Goal: Information Seeking & Learning: Learn about a topic

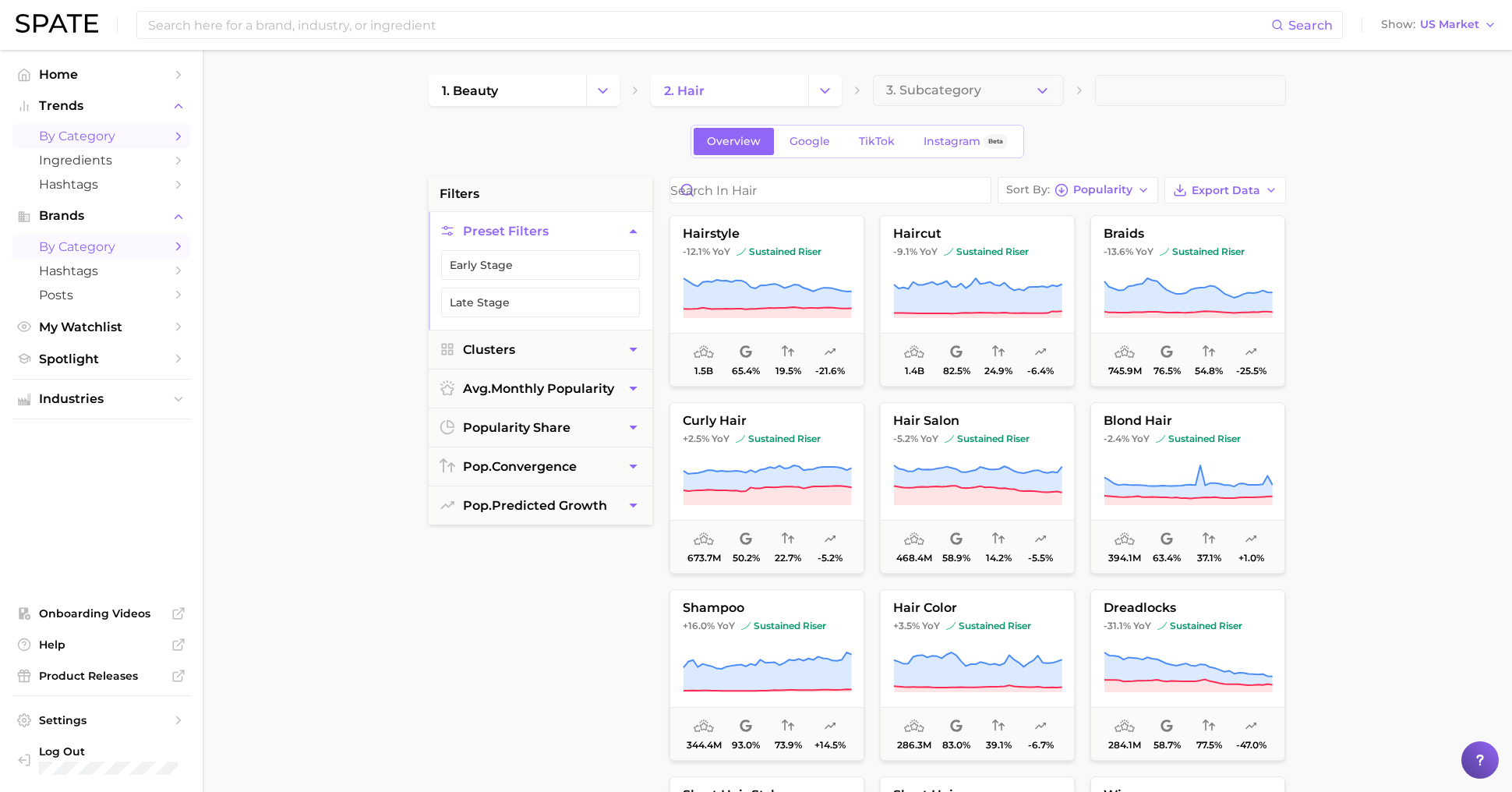
click at [77, 248] on span "by Category" at bounding box center [101, 247] width 125 height 15
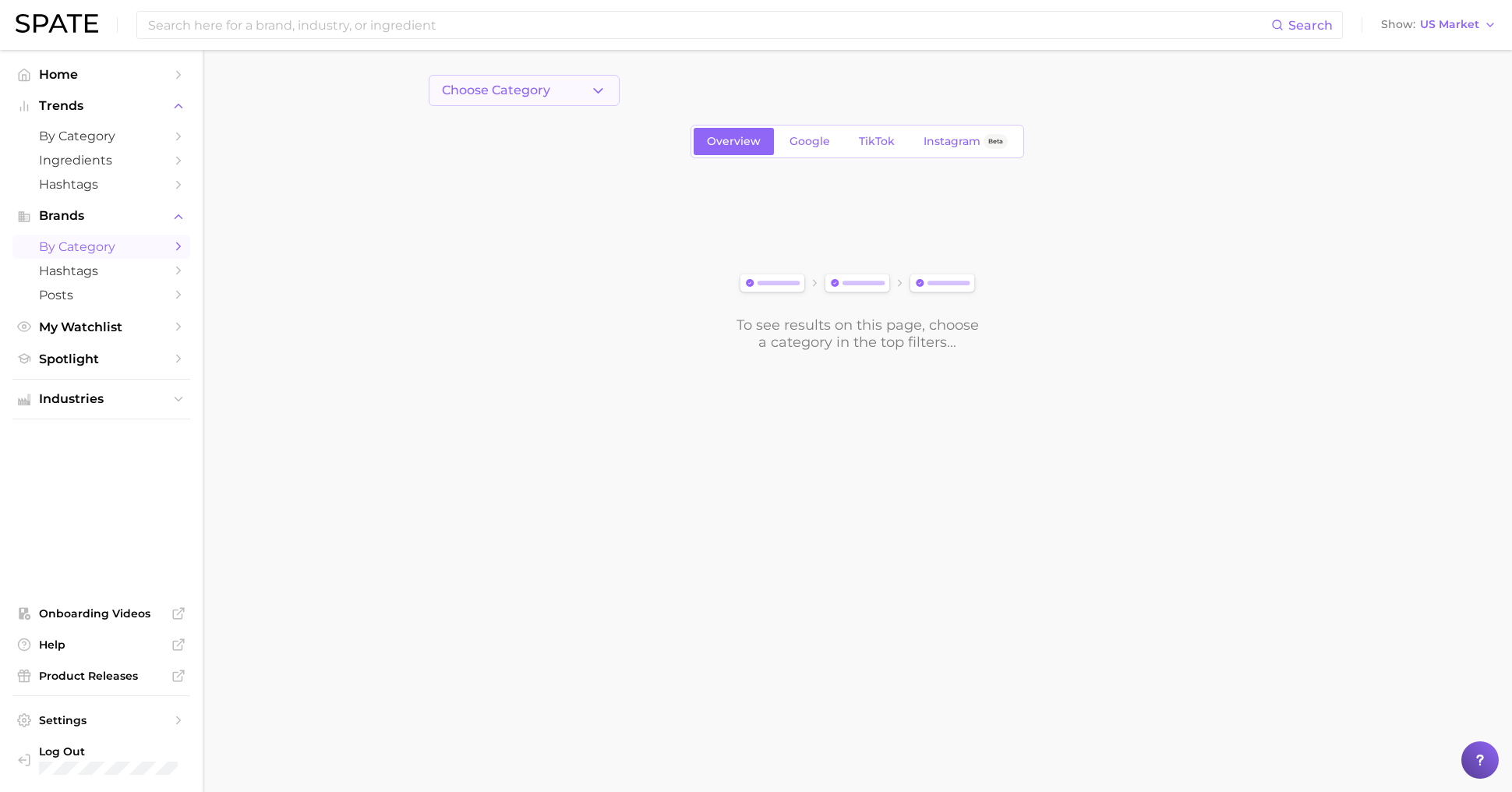
click at [572, 79] on button "Choose Category" at bounding box center [524, 90] width 191 height 31
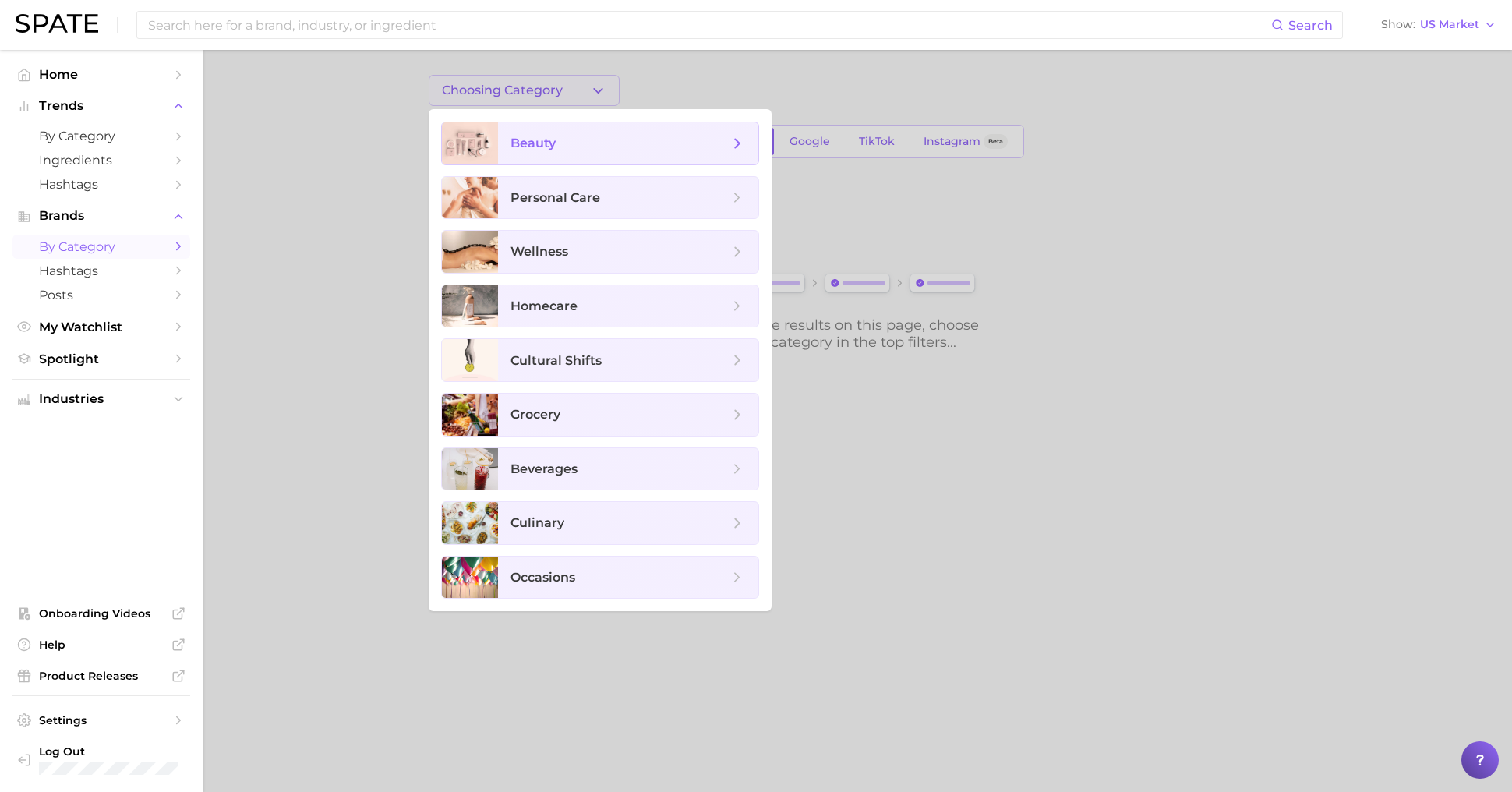
click at [605, 149] on span "beauty" at bounding box center [620, 144] width 218 height 17
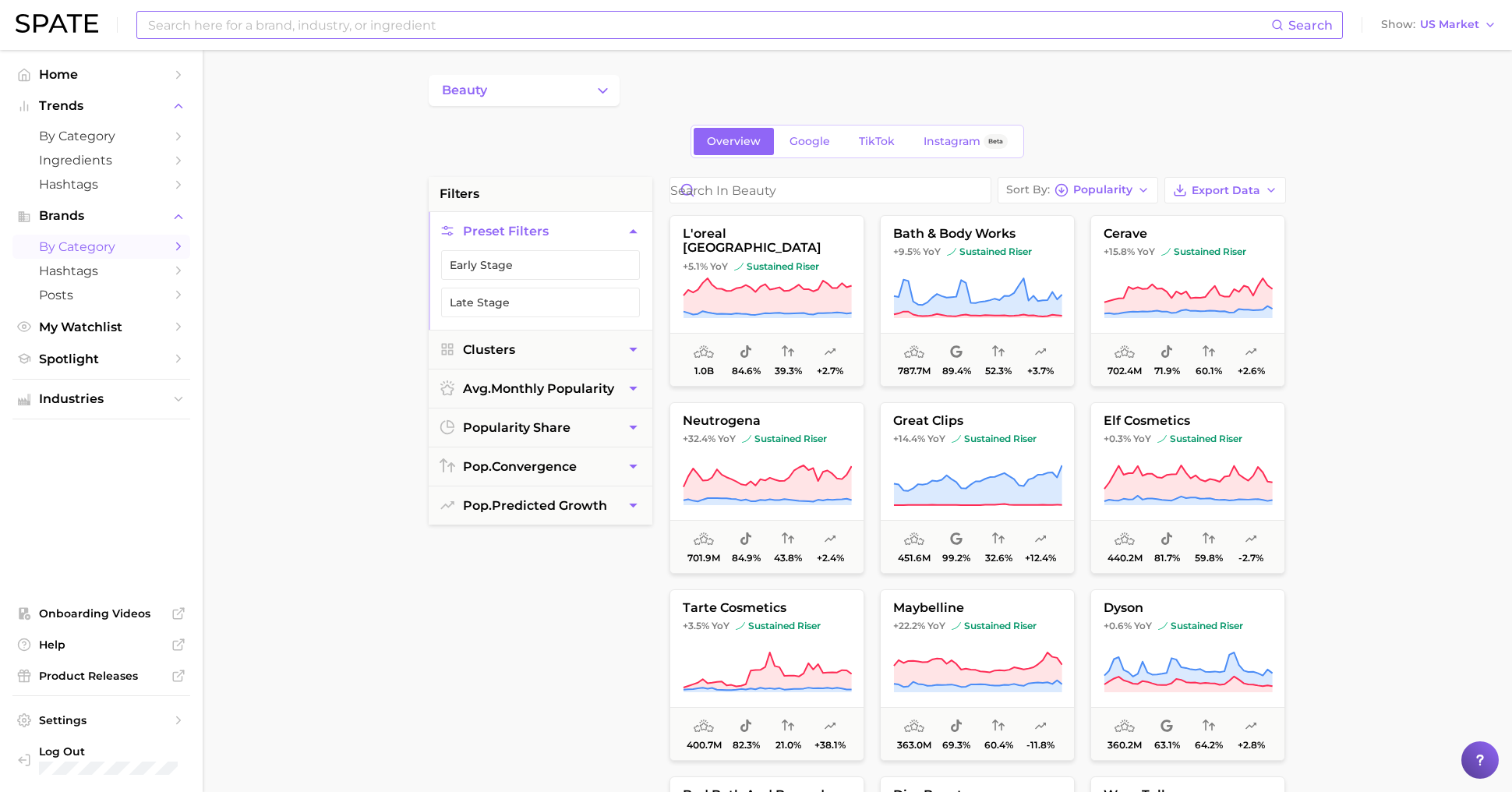
click at [382, 29] on input at bounding box center [708, 25] width 1125 height 27
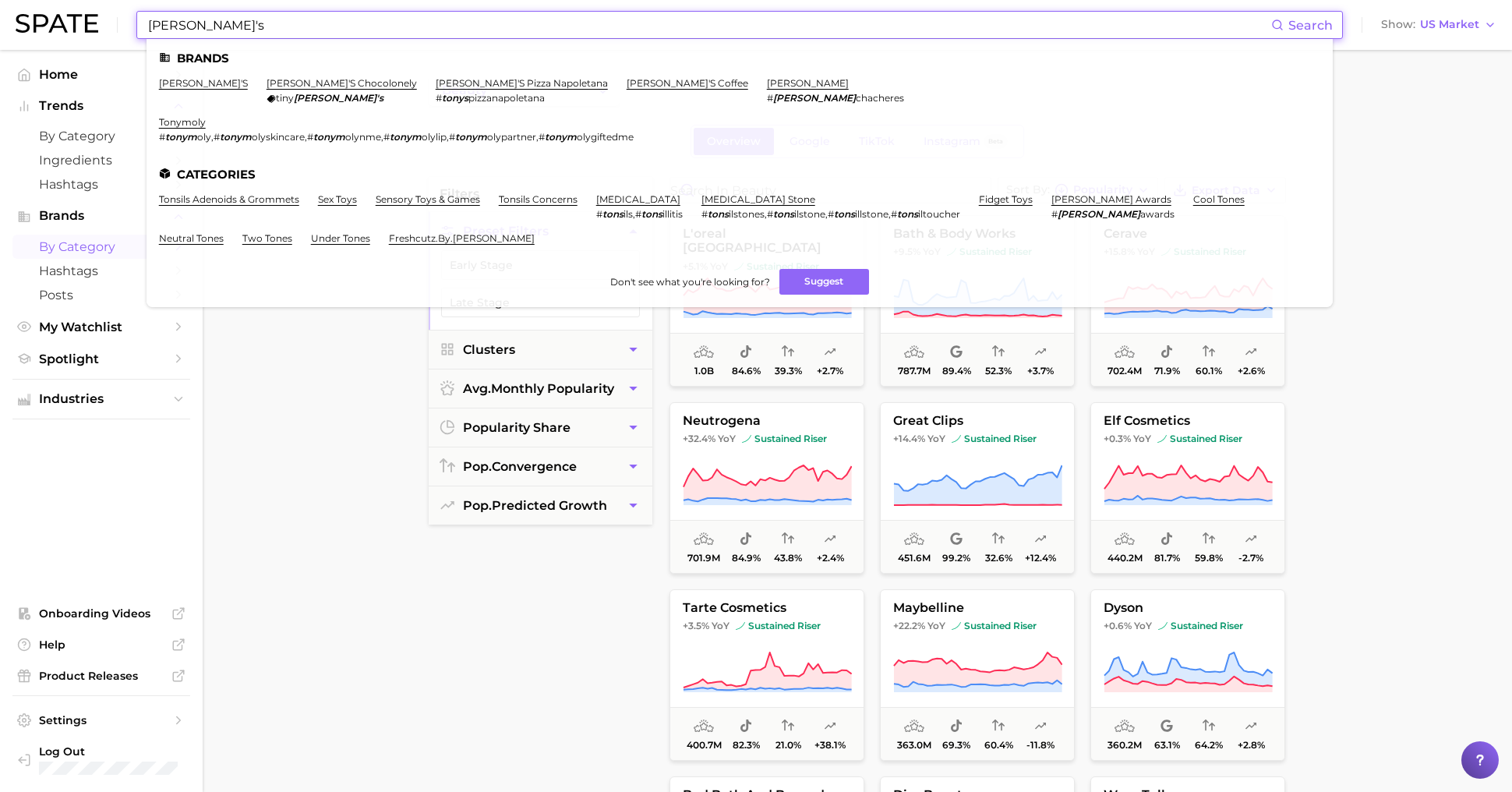
type input "[PERSON_NAME]'s"
click at [294, 95] on em "[PERSON_NAME]'s" at bounding box center [338, 97] width 89 height 12
click at [266, 87] on link "[PERSON_NAME]'s chocolonely" at bounding box center [341, 83] width 150 height 12
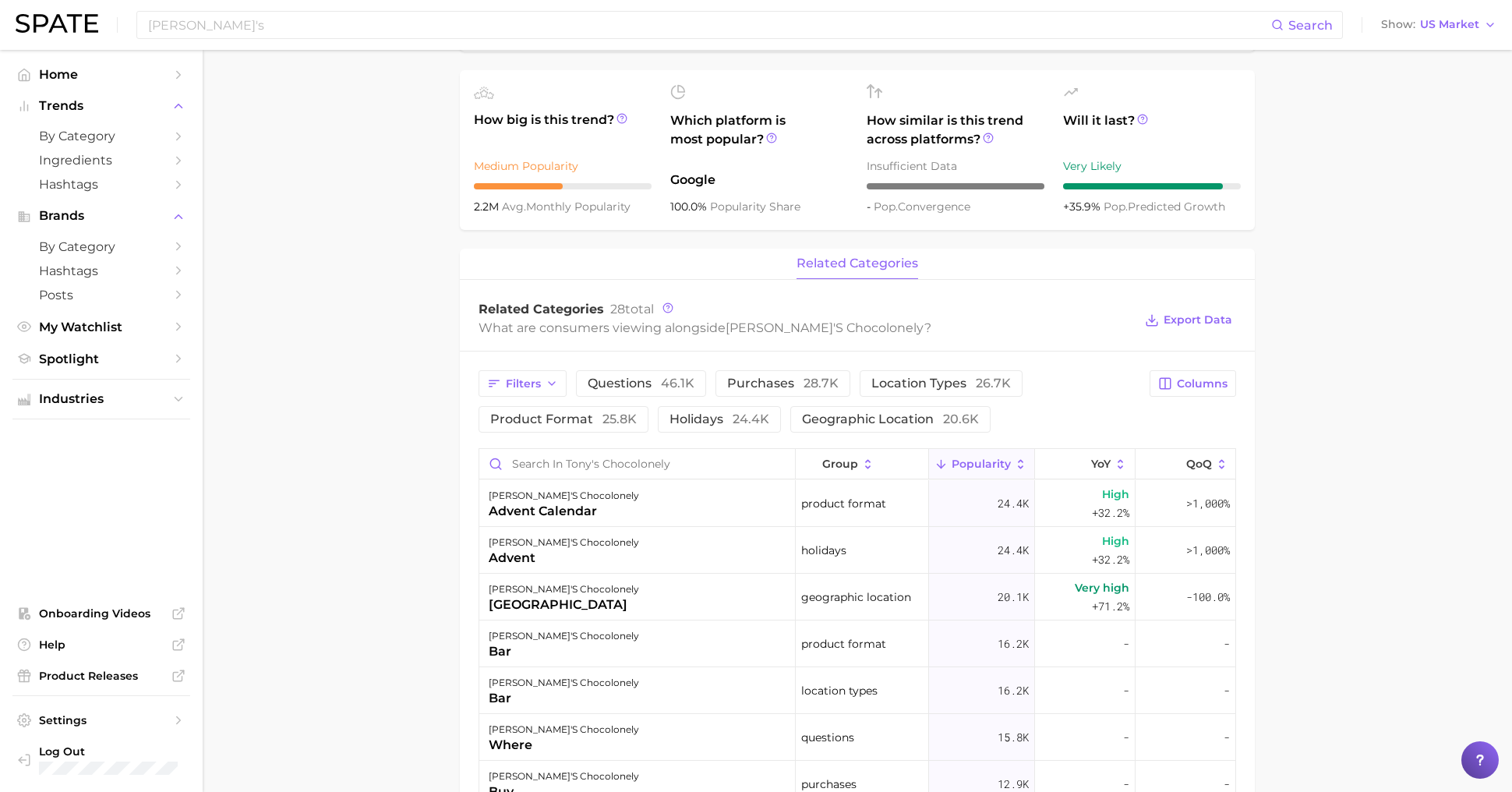
scroll to position [439, 0]
click at [1068, 497] on div "High +32.2%" at bounding box center [1085, 504] width 100 height 47
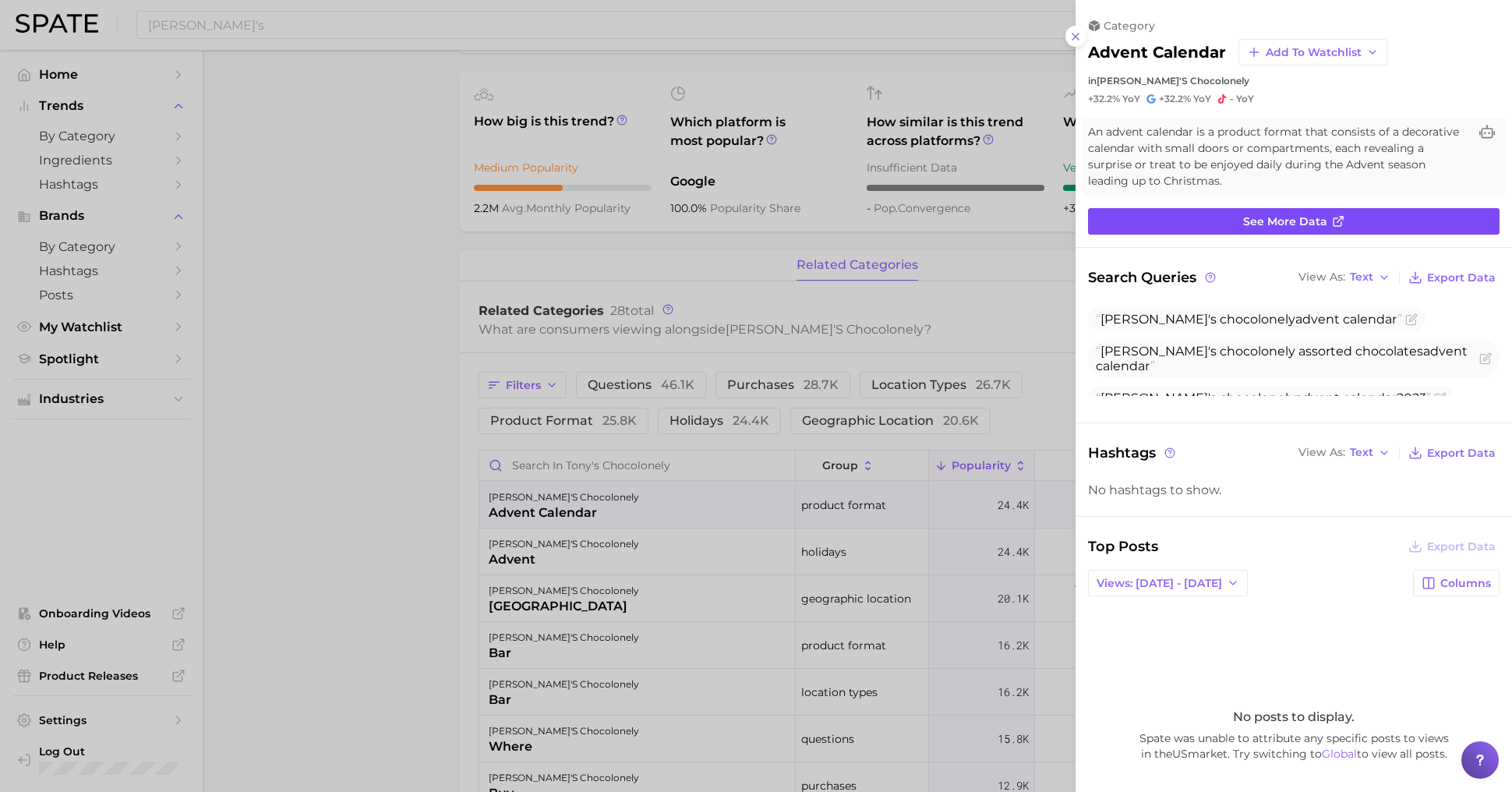
click at [1226, 221] on link "See more data" at bounding box center [1294, 221] width 412 height 27
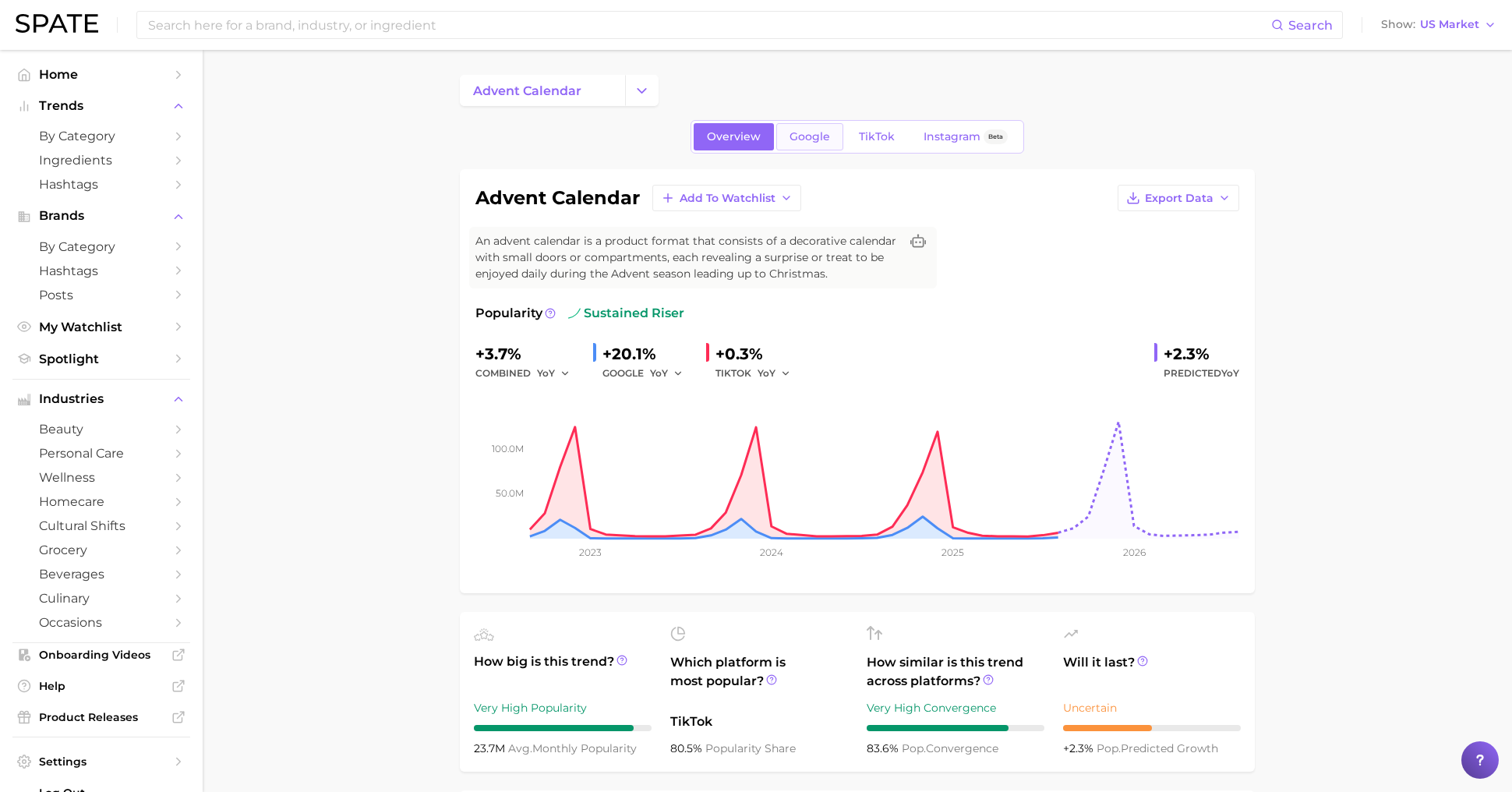
click at [814, 136] on span "Google" at bounding box center [809, 137] width 40 height 13
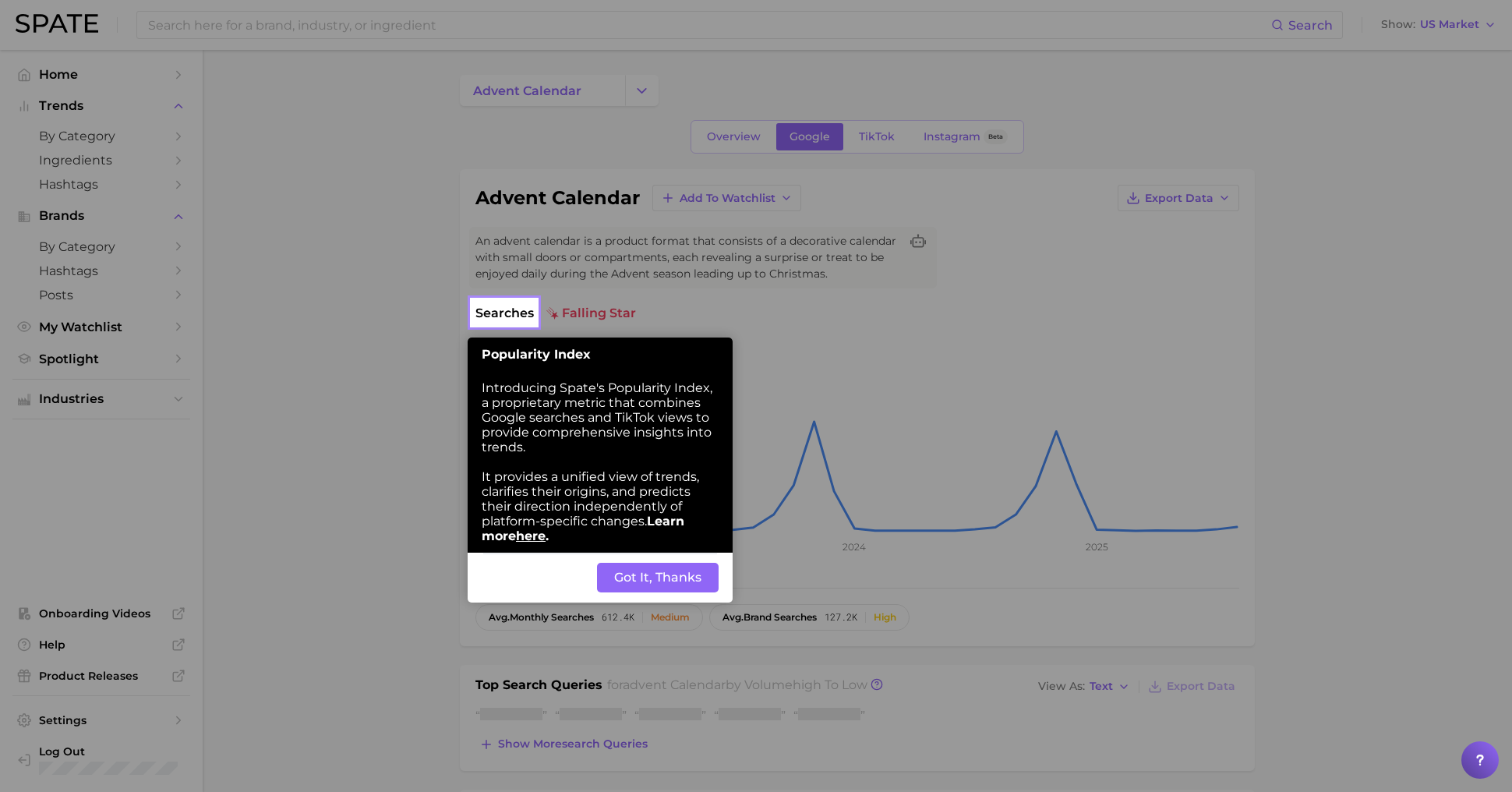
click at [650, 581] on button "Got It, Thanks" at bounding box center [658, 577] width 122 height 29
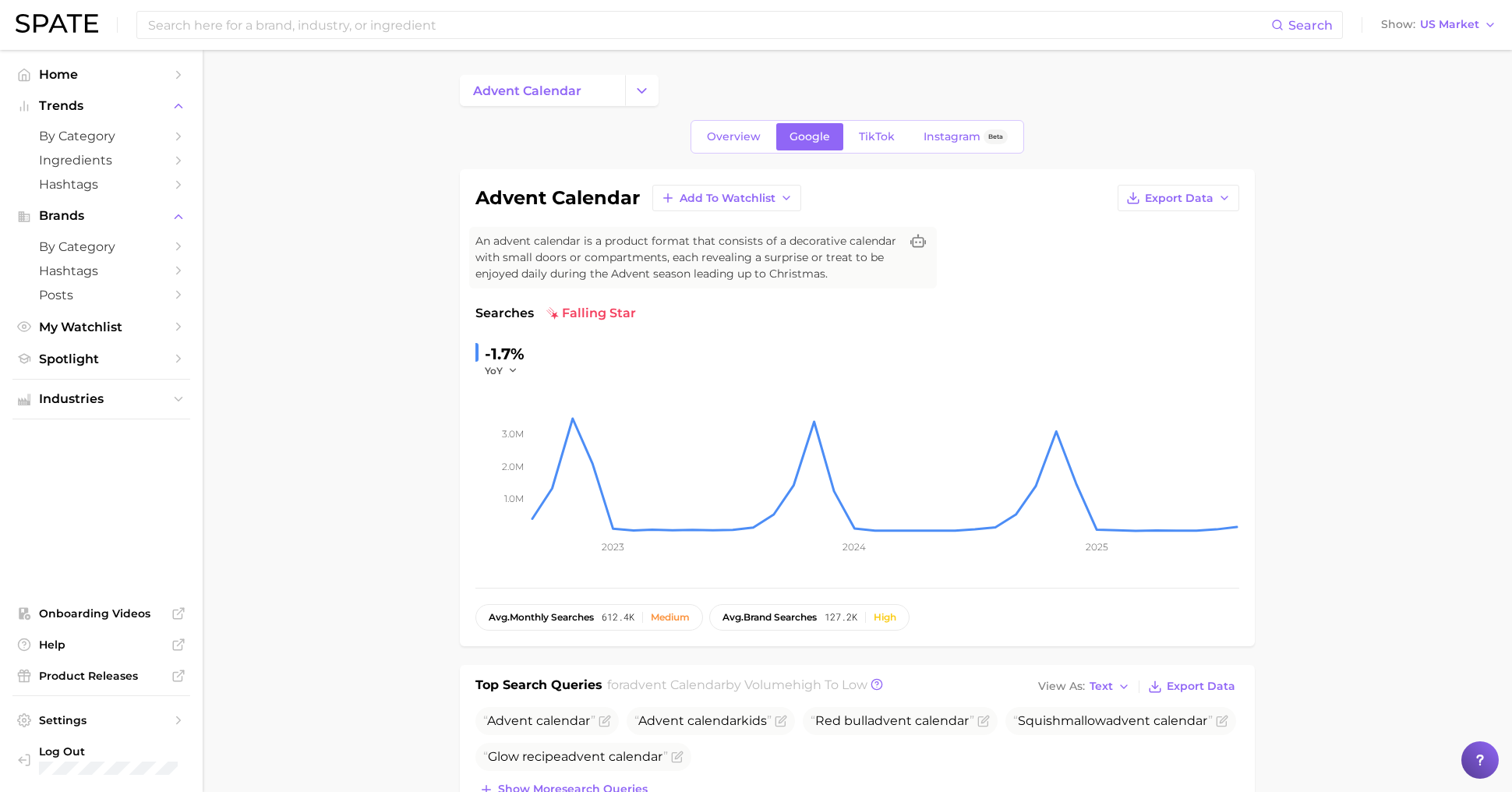
scroll to position [2, 0]
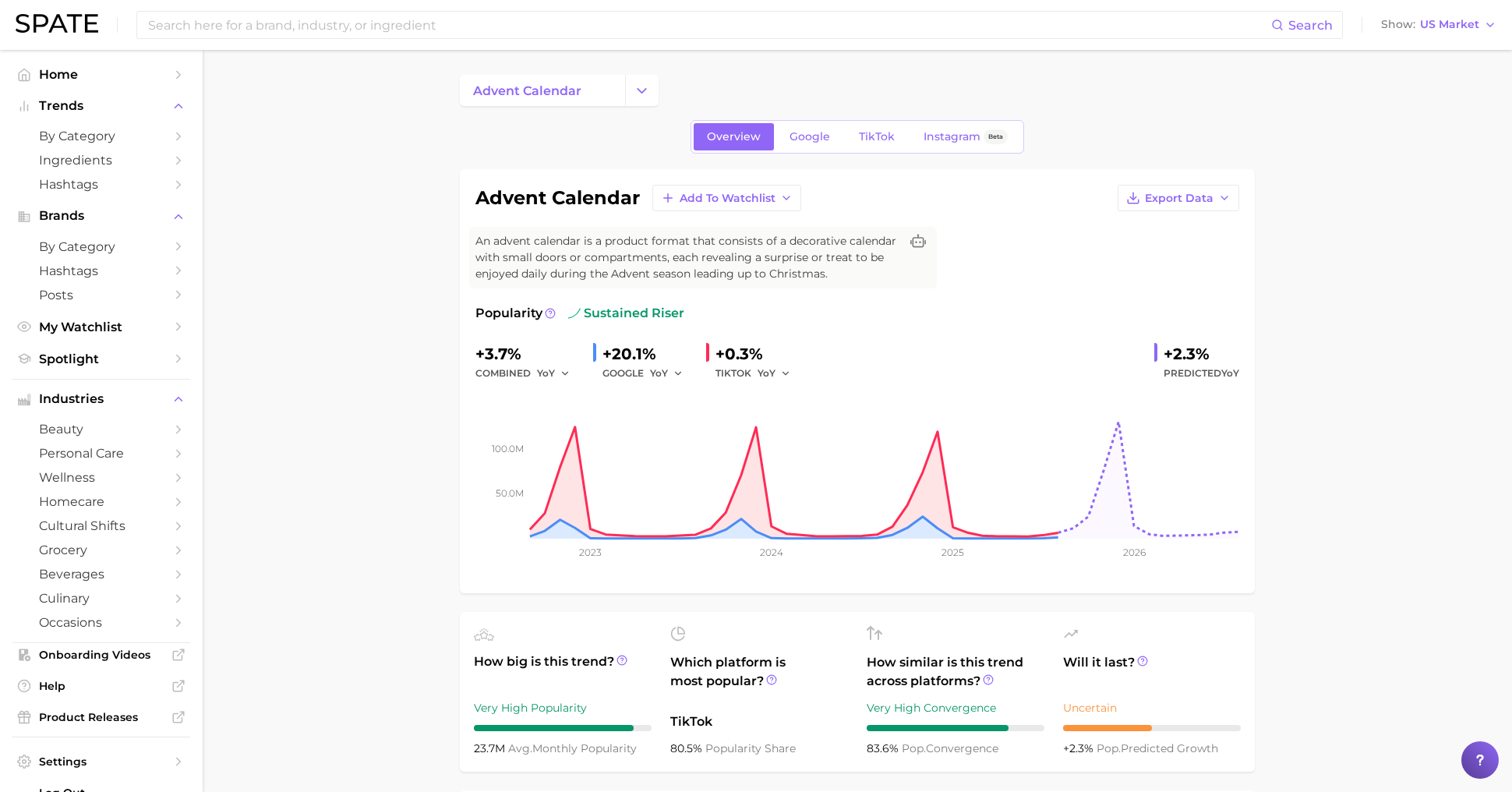
scroll to position [10, 0]
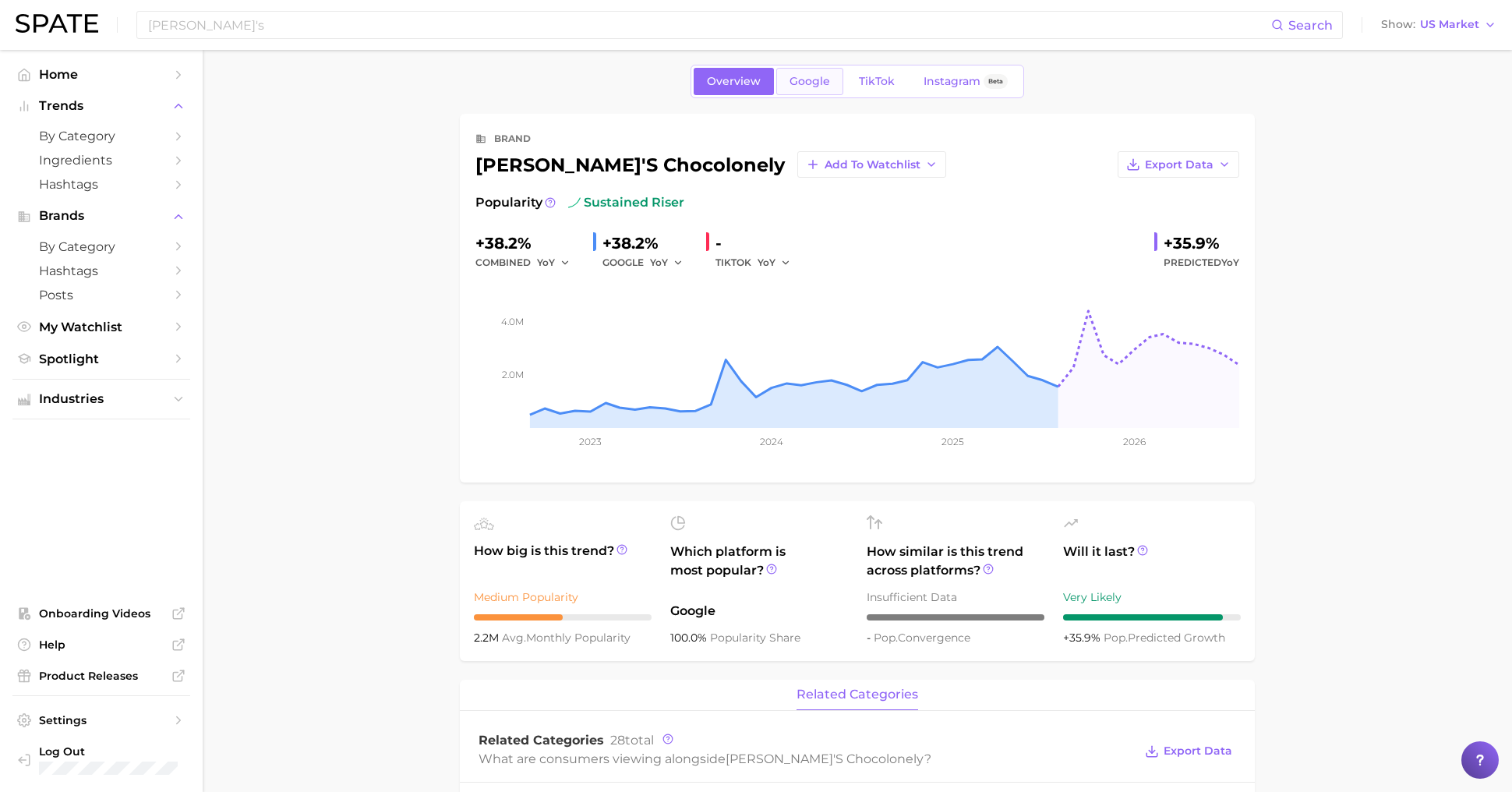
click at [798, 79] on span "Google" at bounding box center [809, 81] width 40 height 13
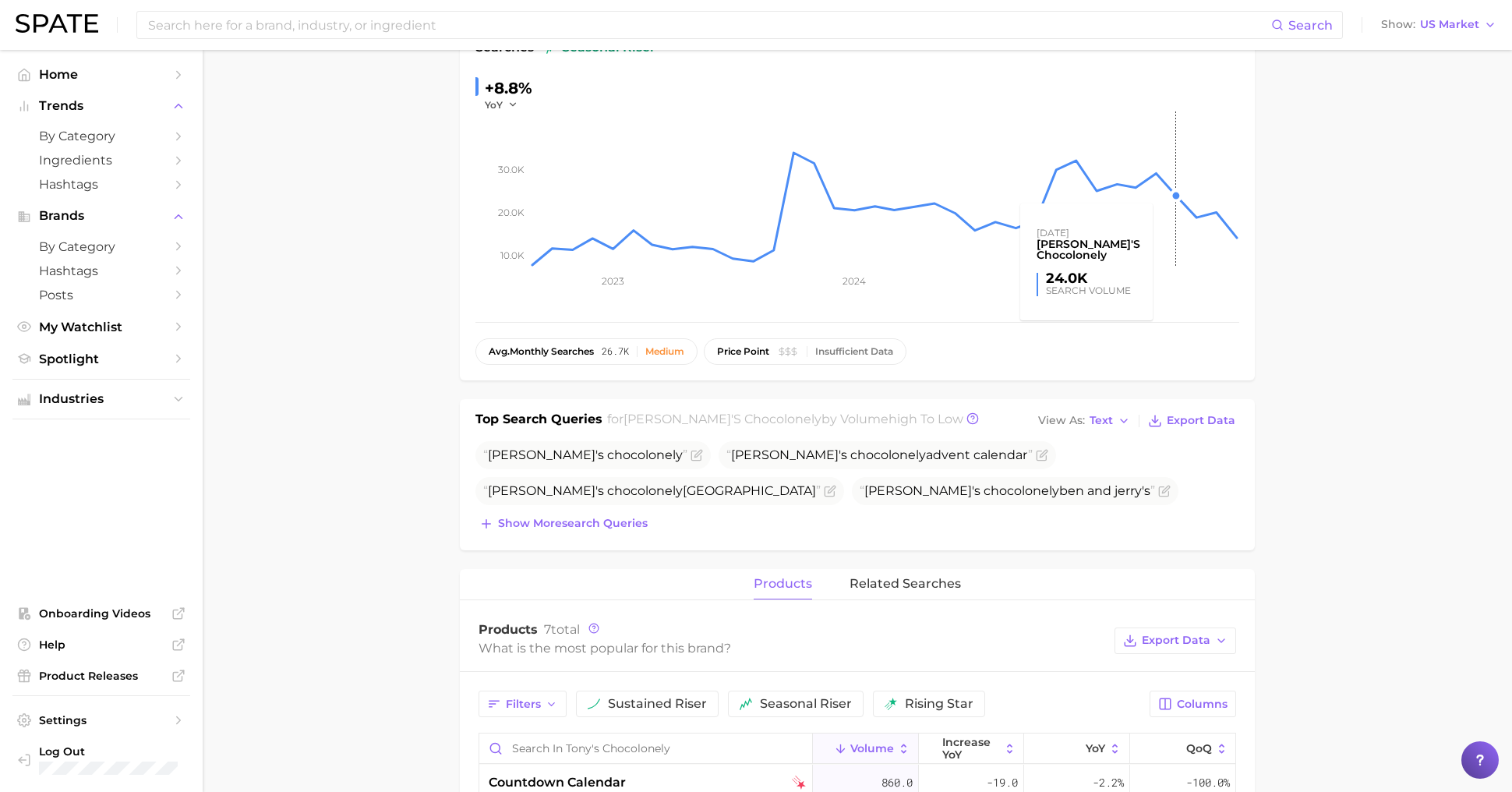
scroll to position [240, 0]
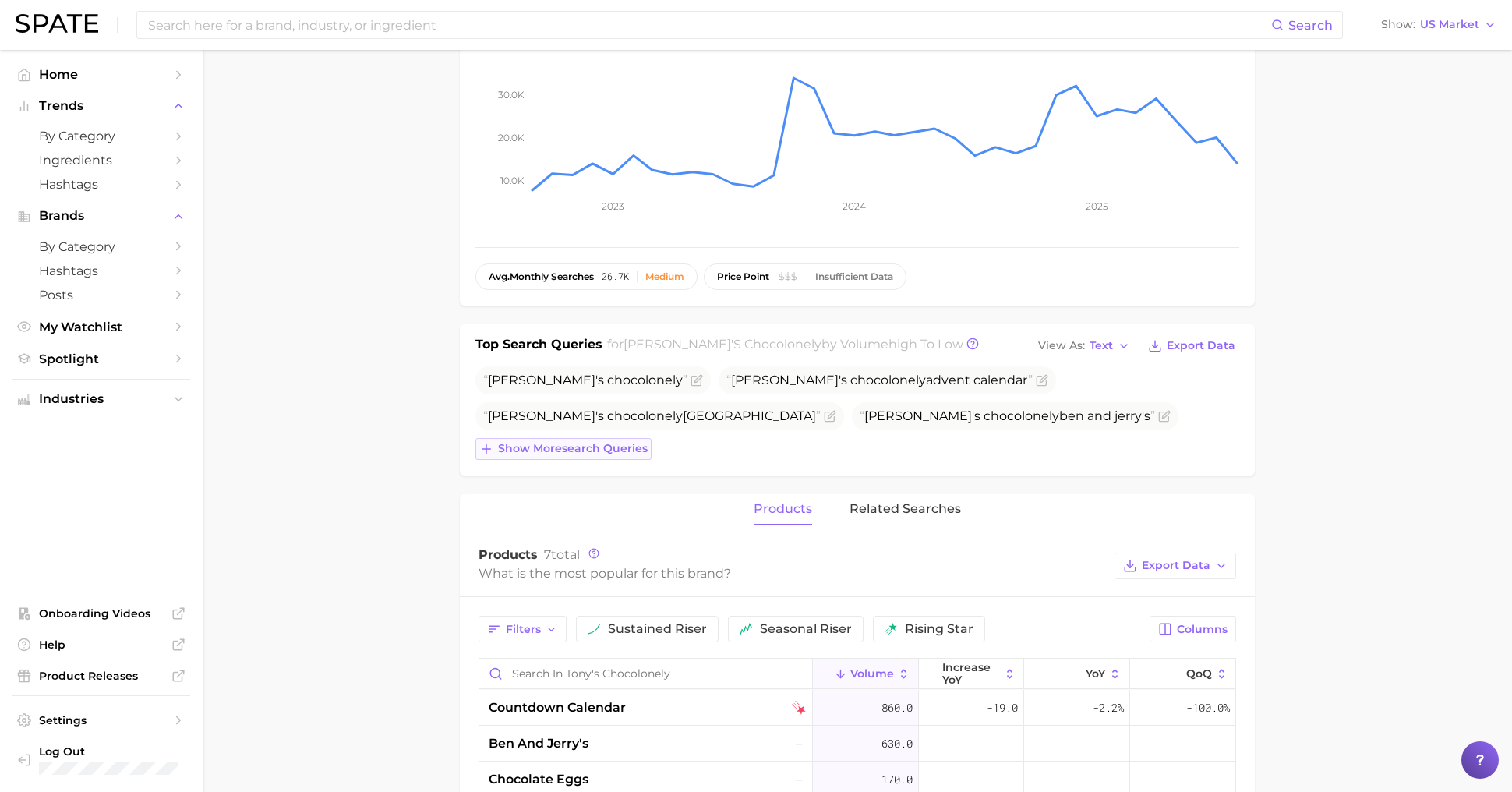
click at [534, 450] on span "Show more search queries" at bounding box center [572, 448] width 149 height 13
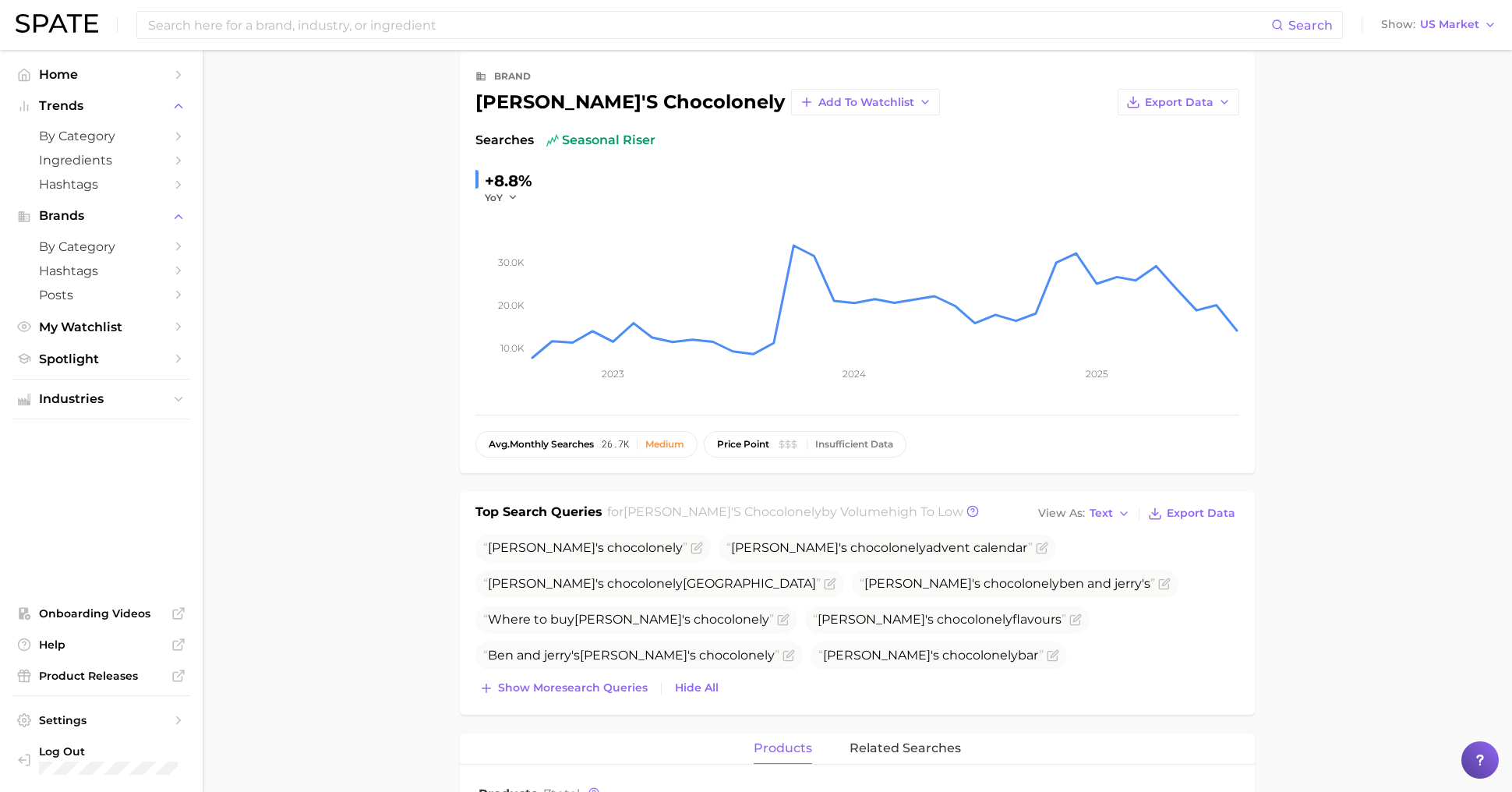
scroll to position [0, 0]
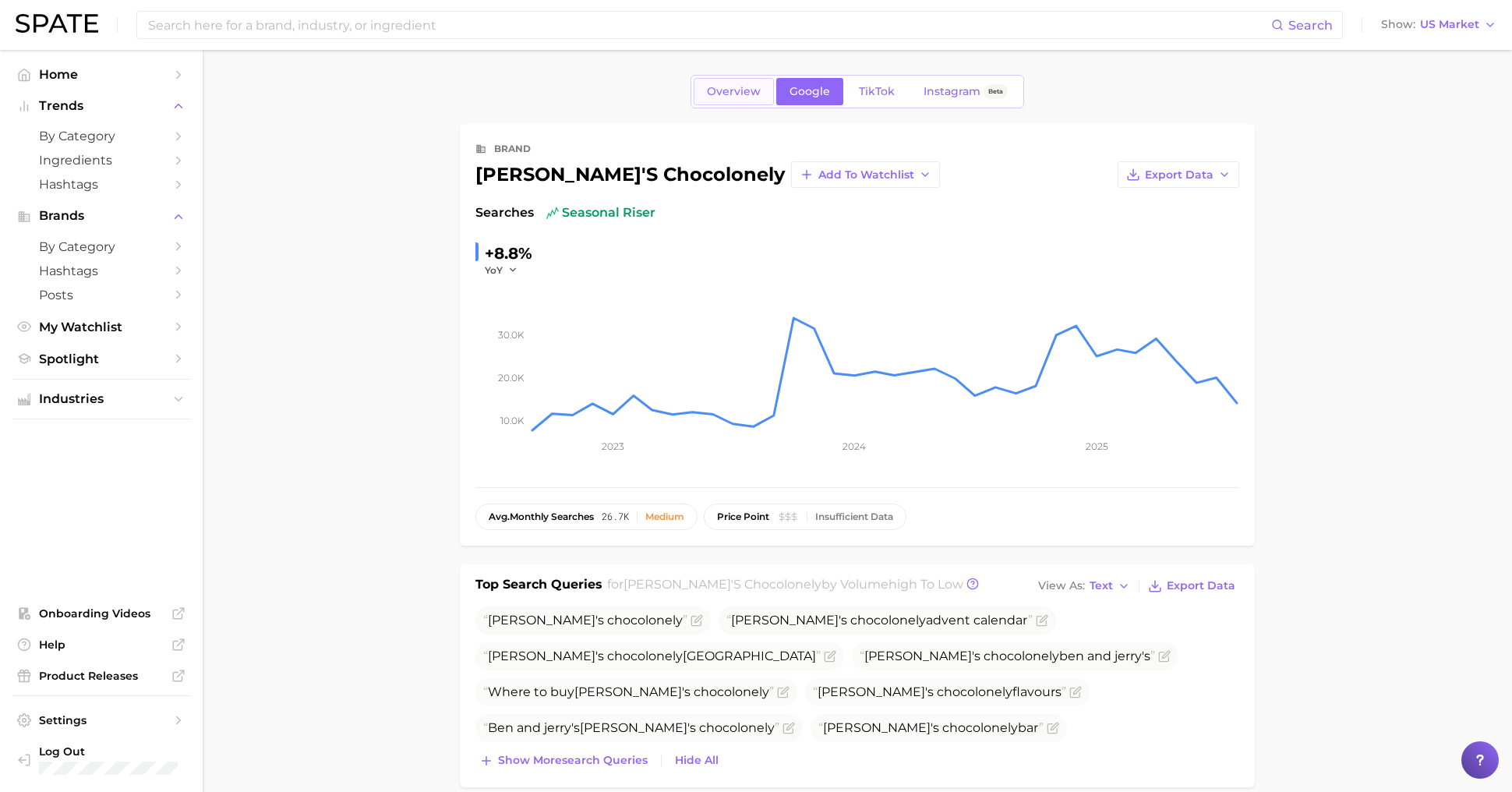
click at [728, 97] on span "Overview" at bounding box center [733, 91] width 54 height 13
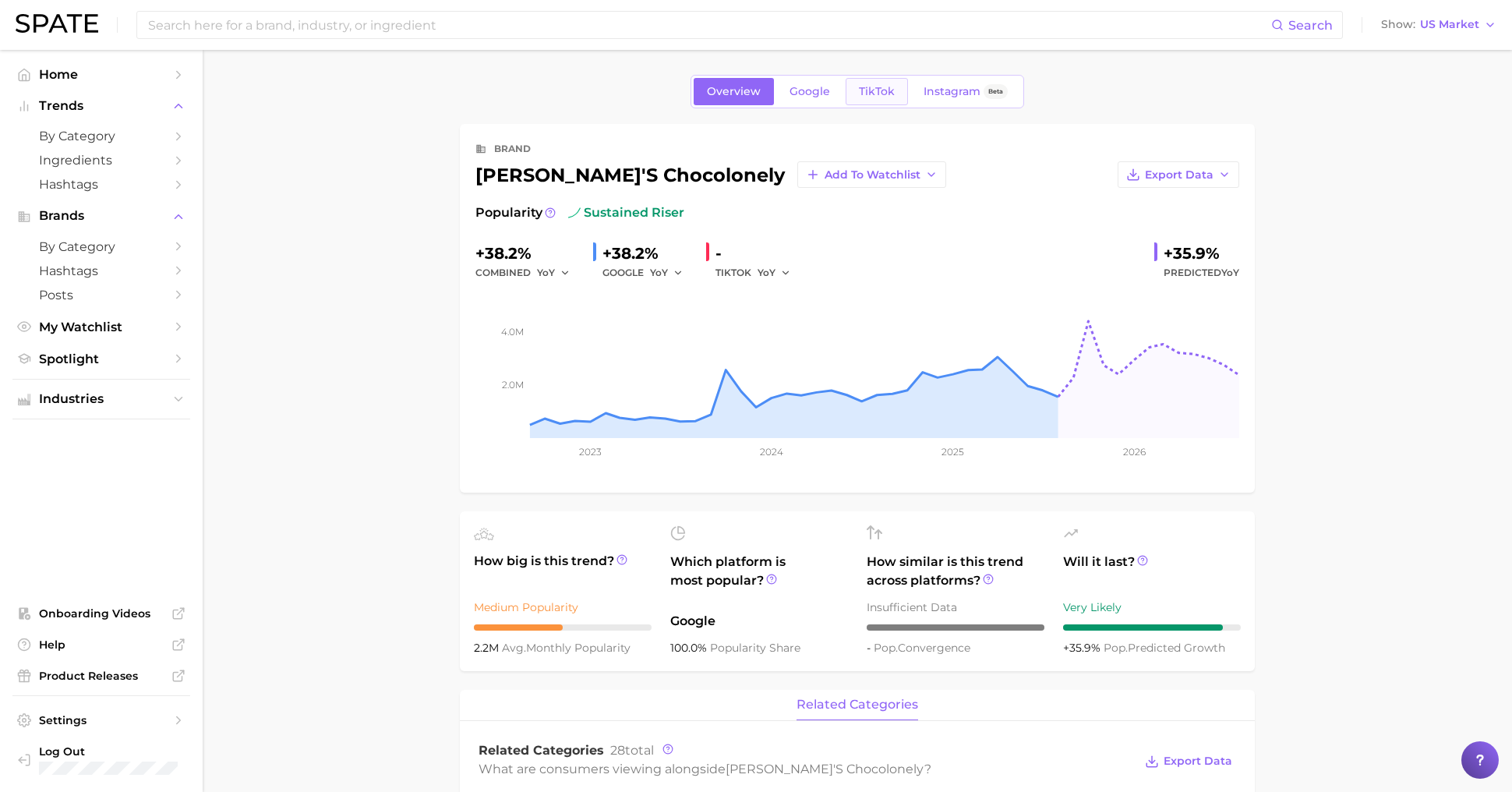
click at [894, 89] on link "TikTok" at bounding box center [877, 92] width 62 height 28
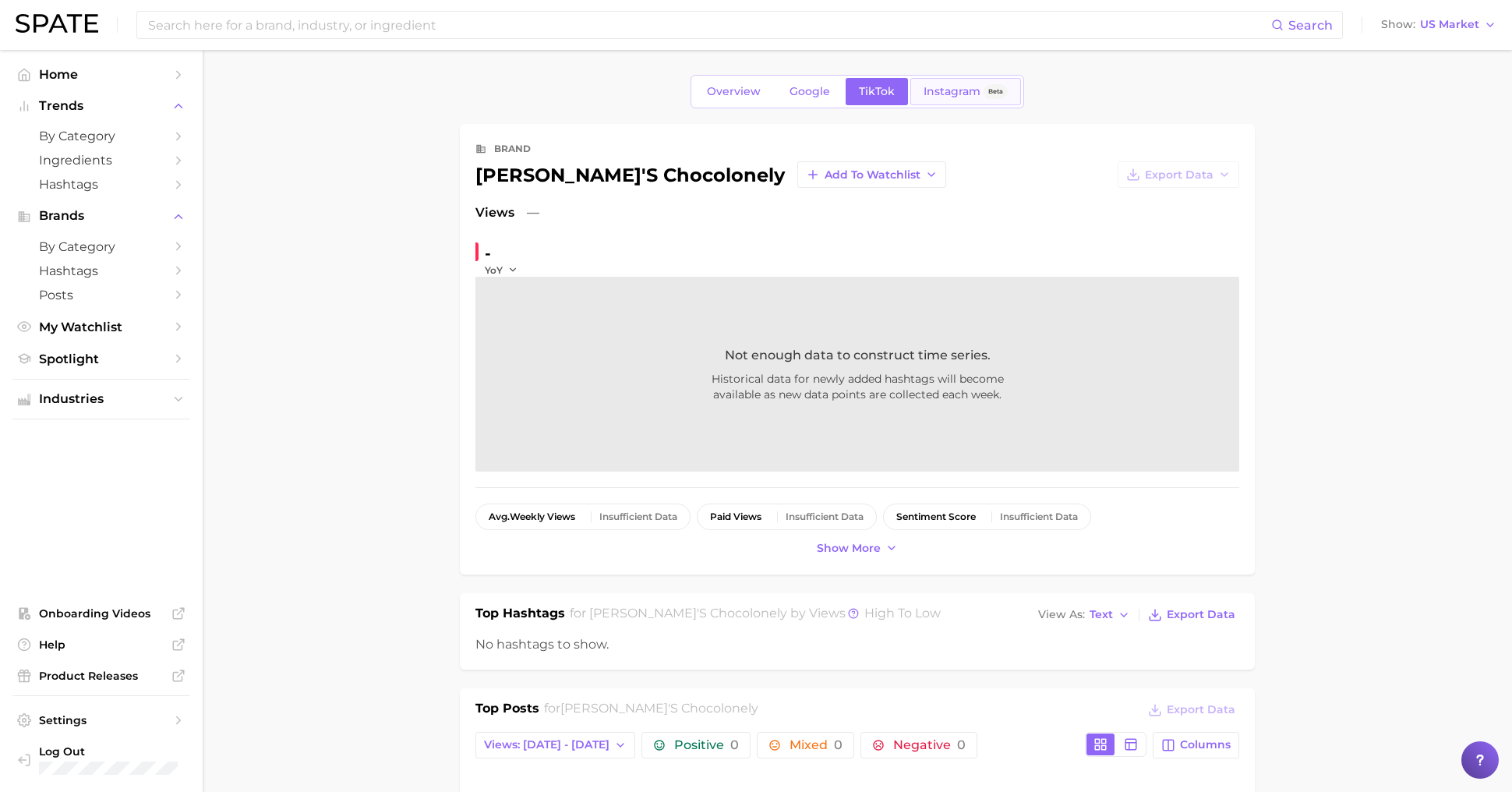
click at [938, 96] on span "Instagram" at bounding box center [952, 91] width 57 height 13
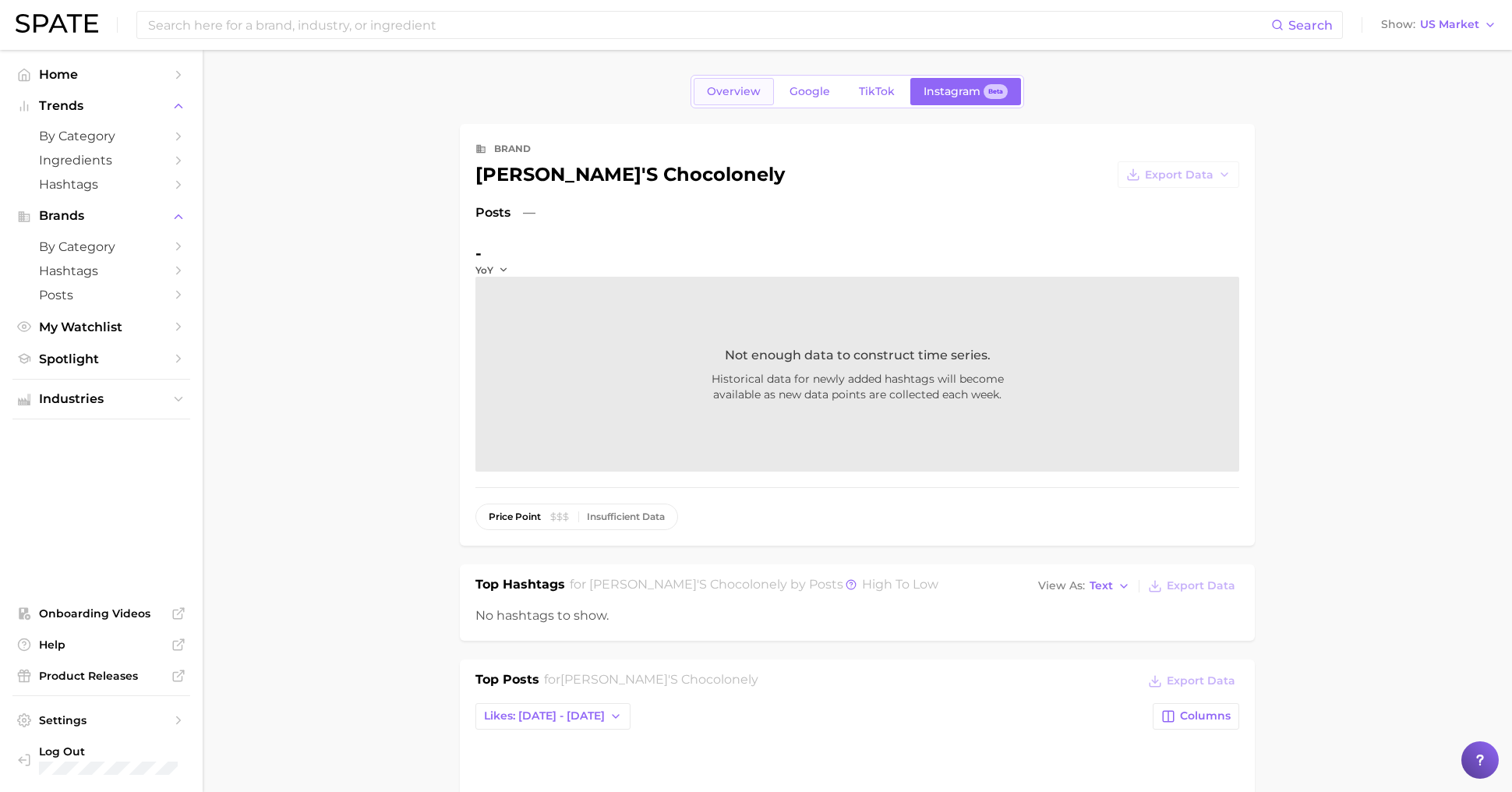
click at [731, 99] on link "Overview" at bounding box center [734, 92] width 81 height 28
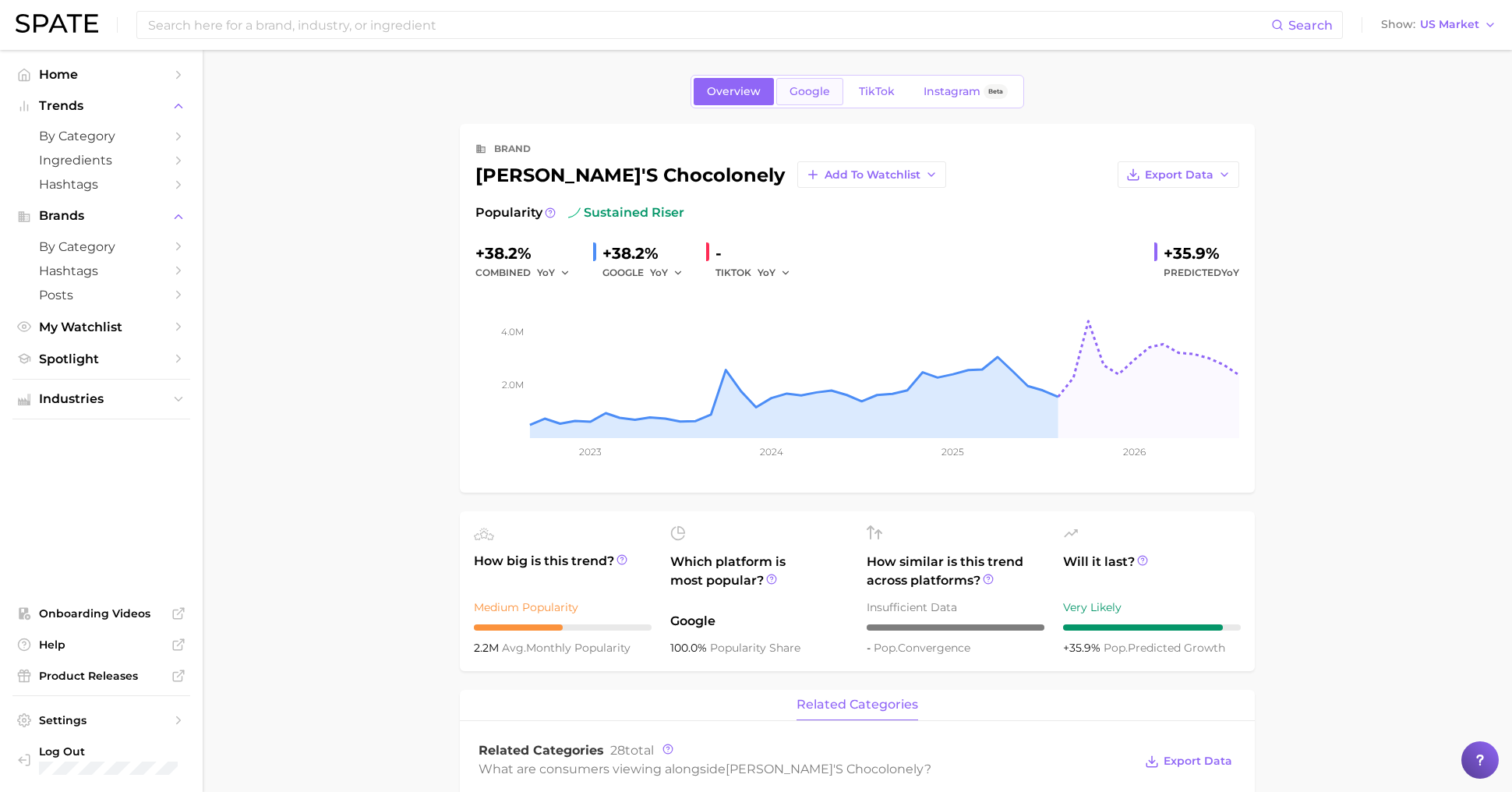
click at [798, 92] on span "Google" at bounding box center [809, 91] width 40 height 13
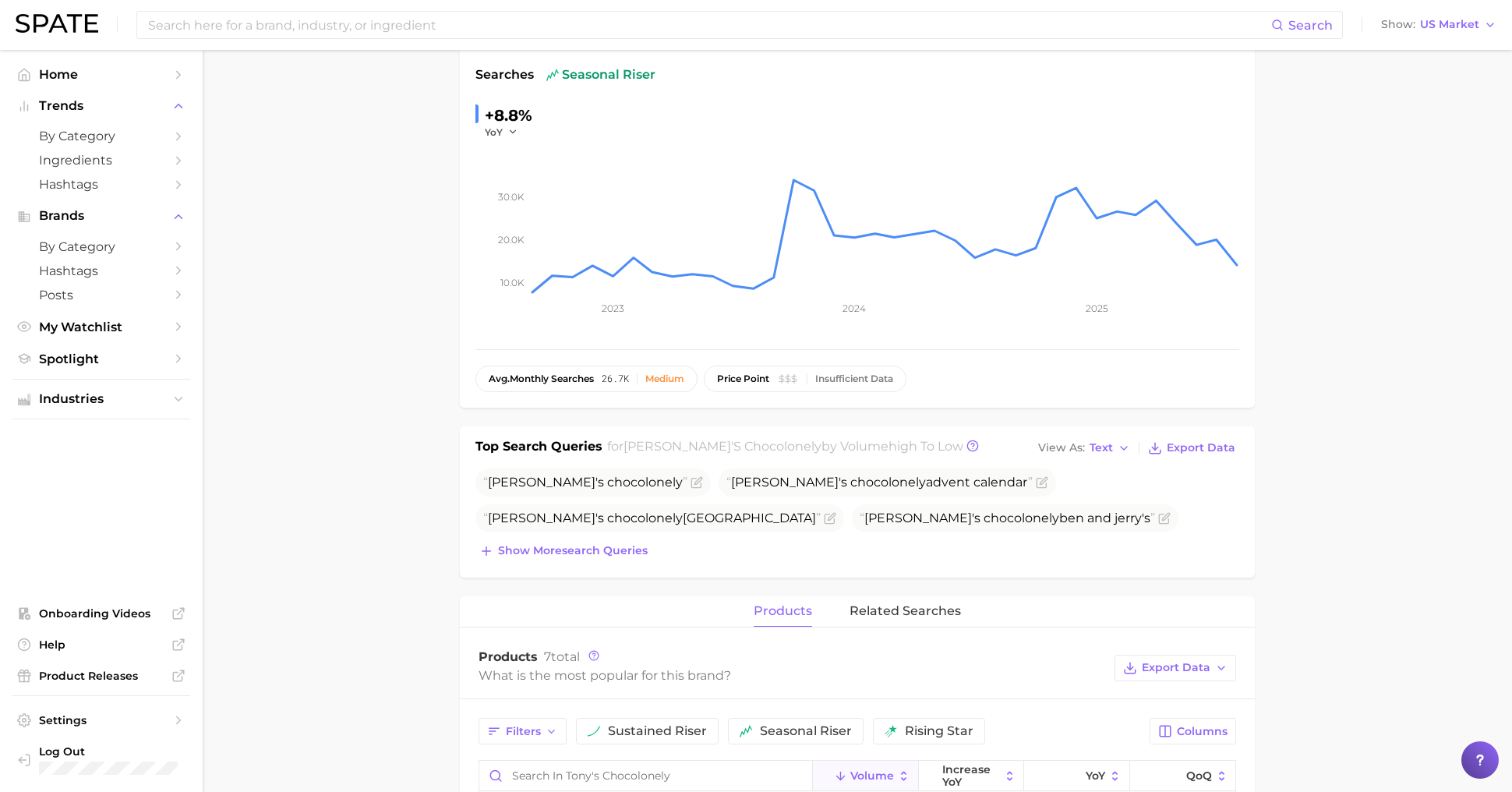
scroll to position [143, 0]
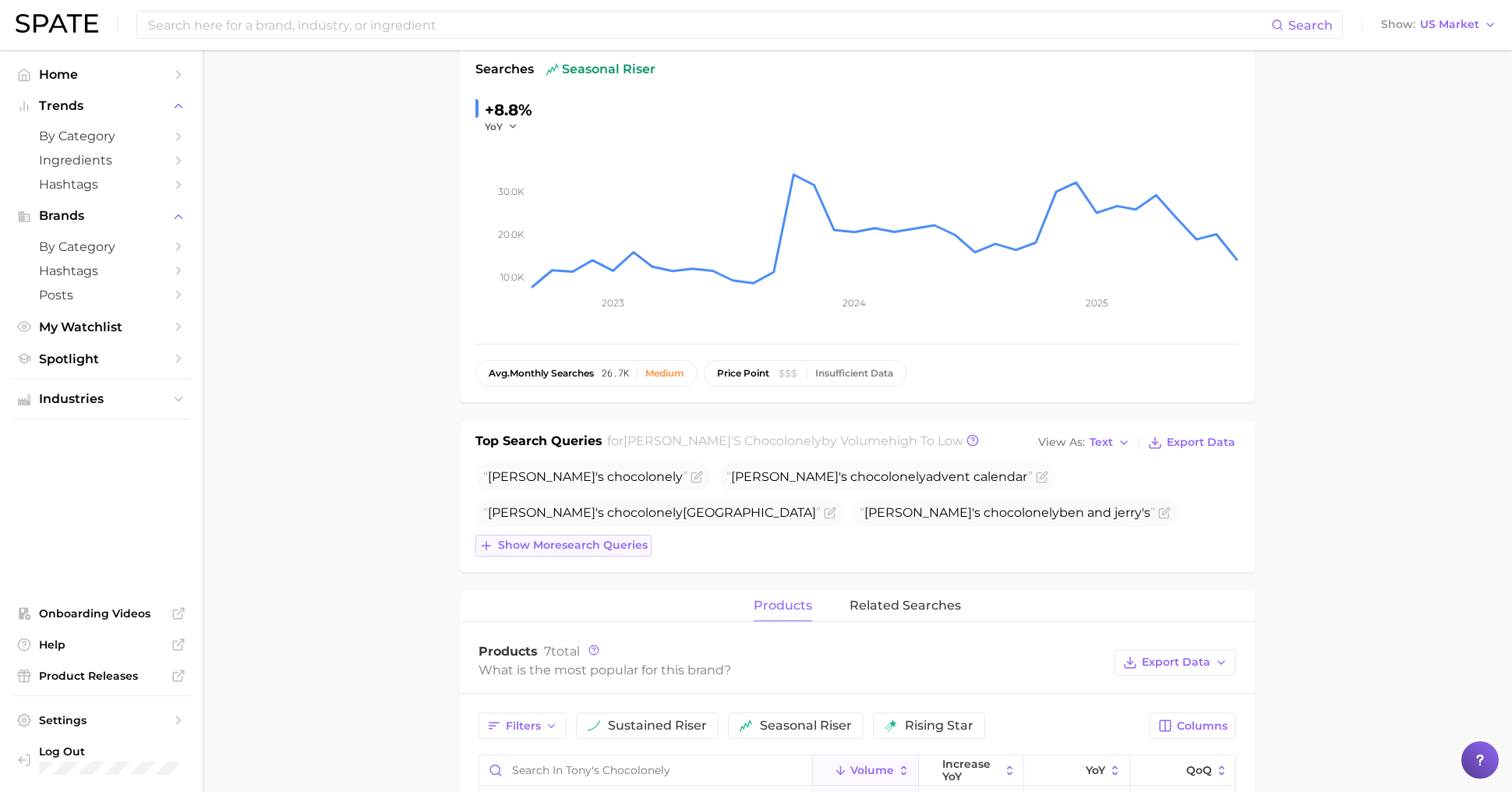
click at [609, 543] on span "Show more search queries" at bounding box center [572, 545] width 149 height 13
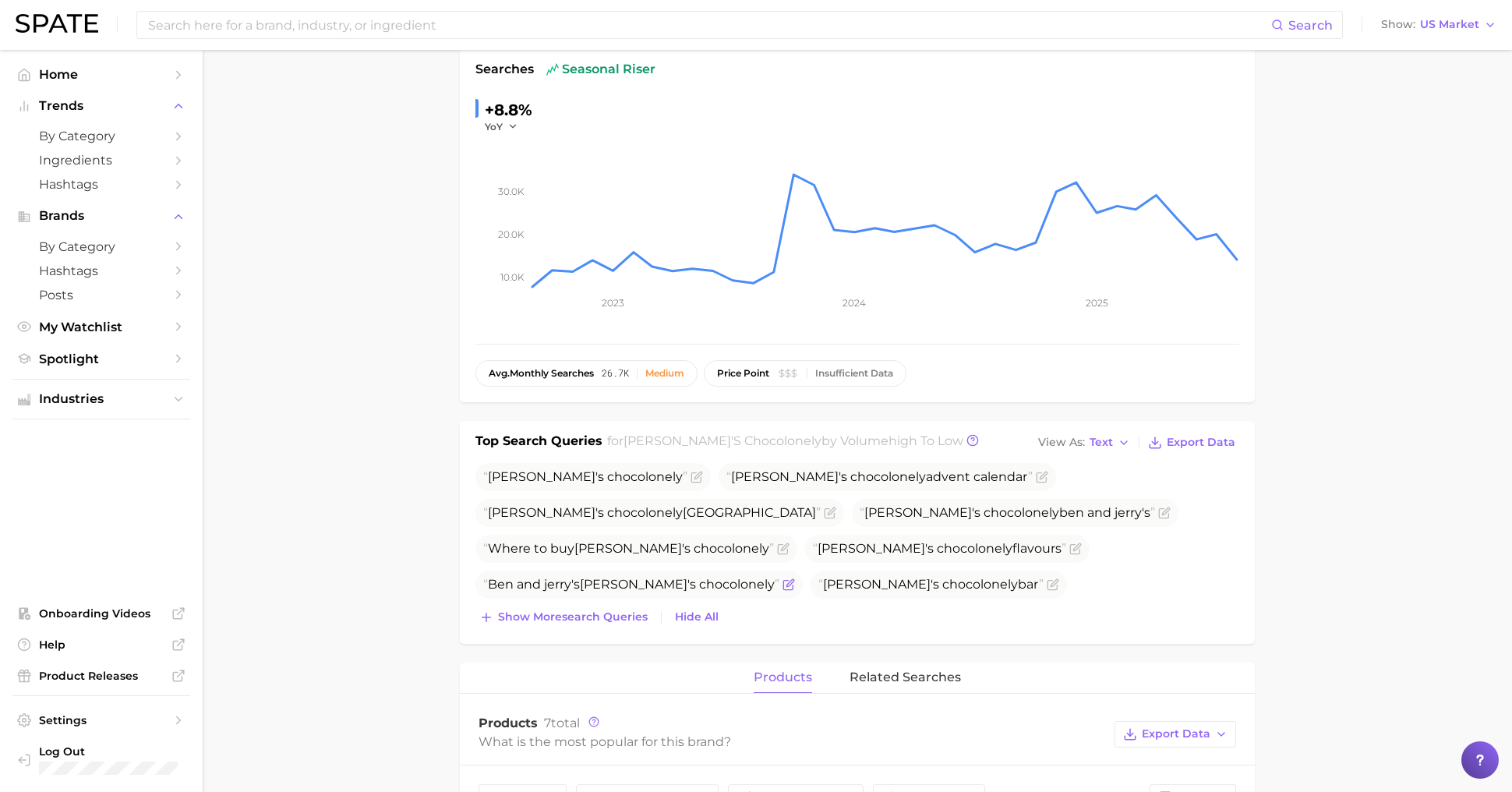
scroll to position [260, 0]
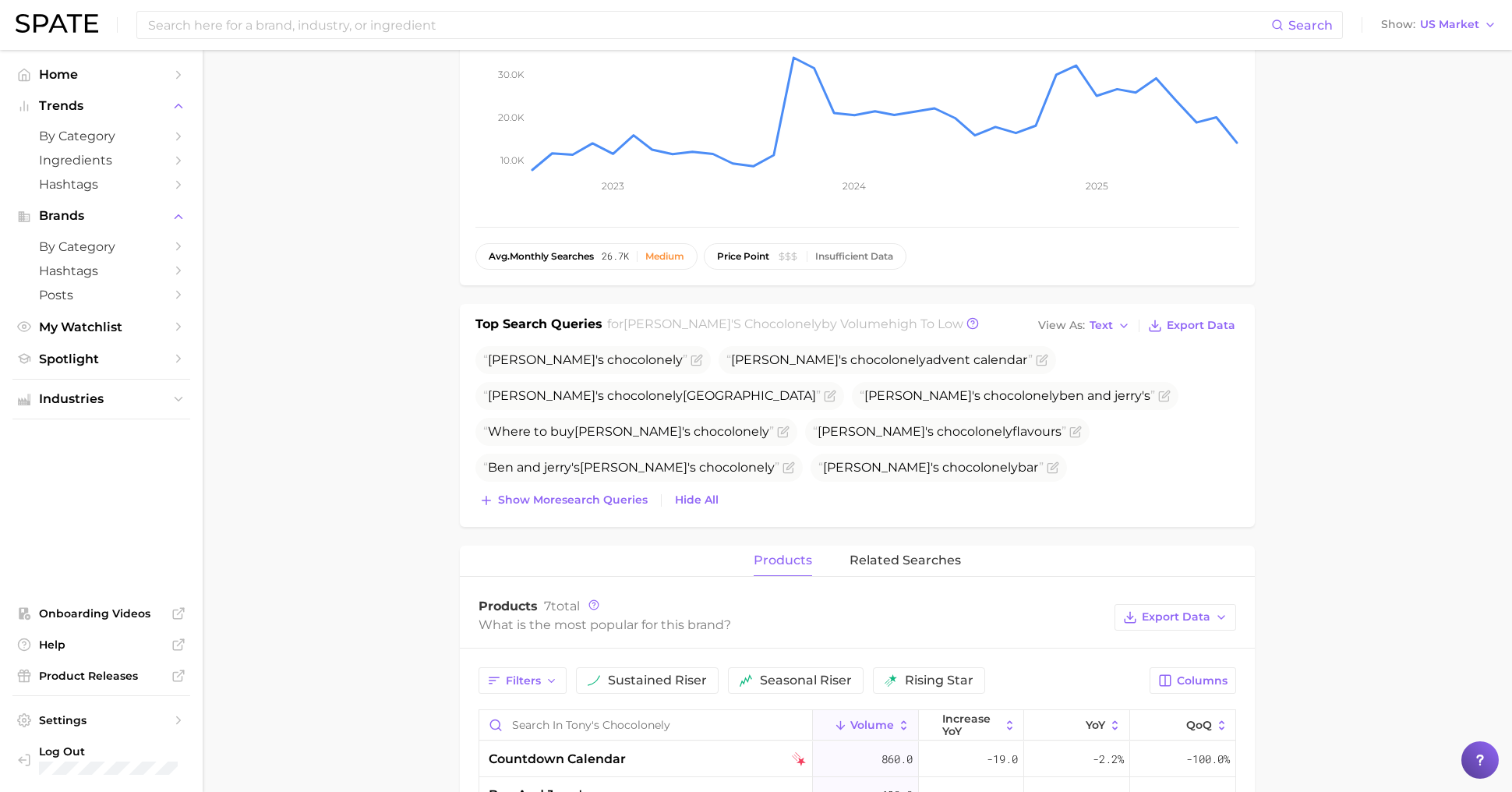
click at [596, 511] on div "Top Search Queries for [PERSON_NAME]'s chocolonely by Volume high to low View A…" at bounding box center [858, 416] width 795 height 223
click at [595, 496] on span "Show more search queries" at bounding box center [572, 500] width 149 height 13
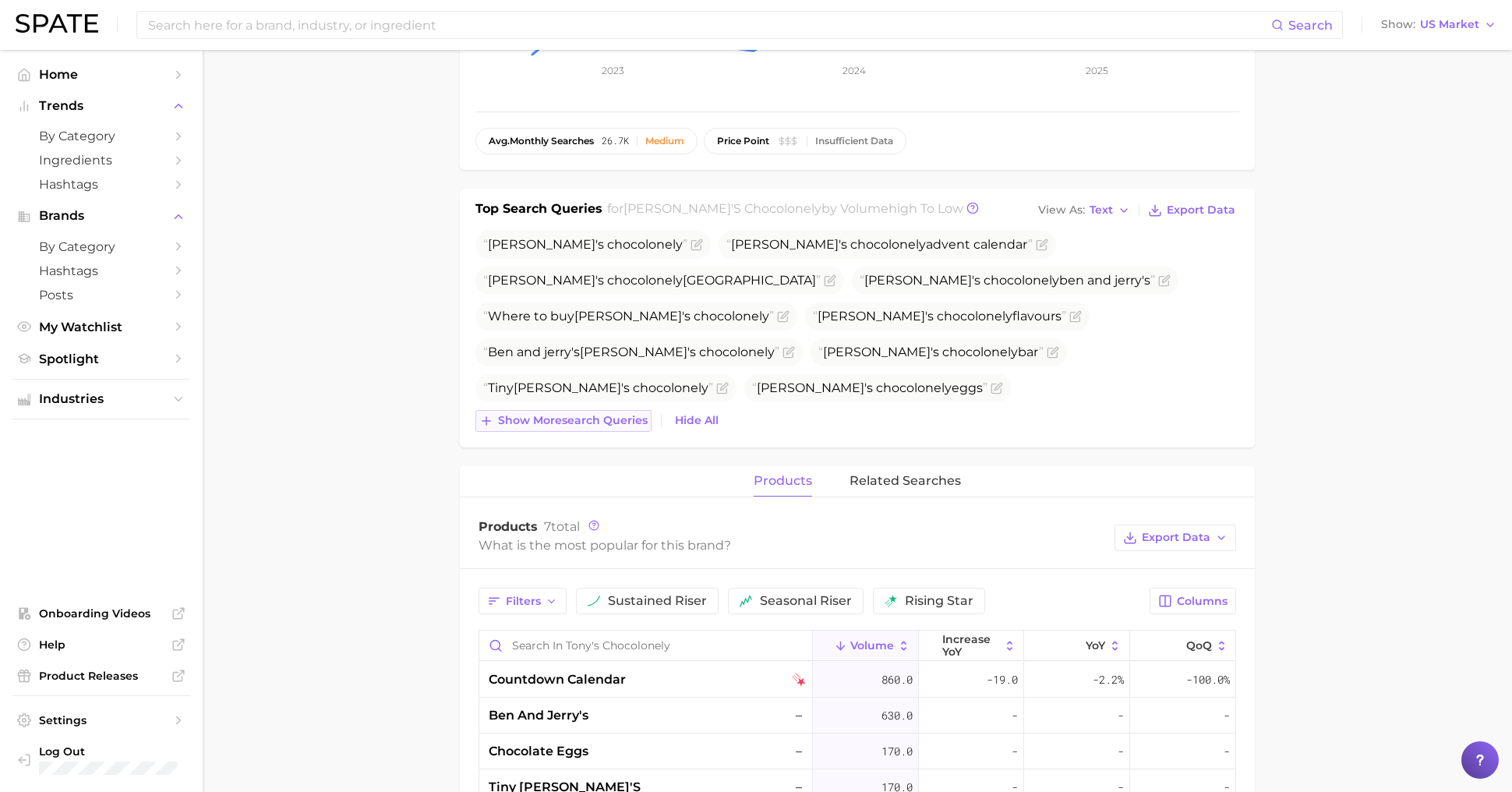
scroll to position [378, 0]
click at [596, 415] on span "Show more search queries" at bounding box center [572, 418] width 149 height 13
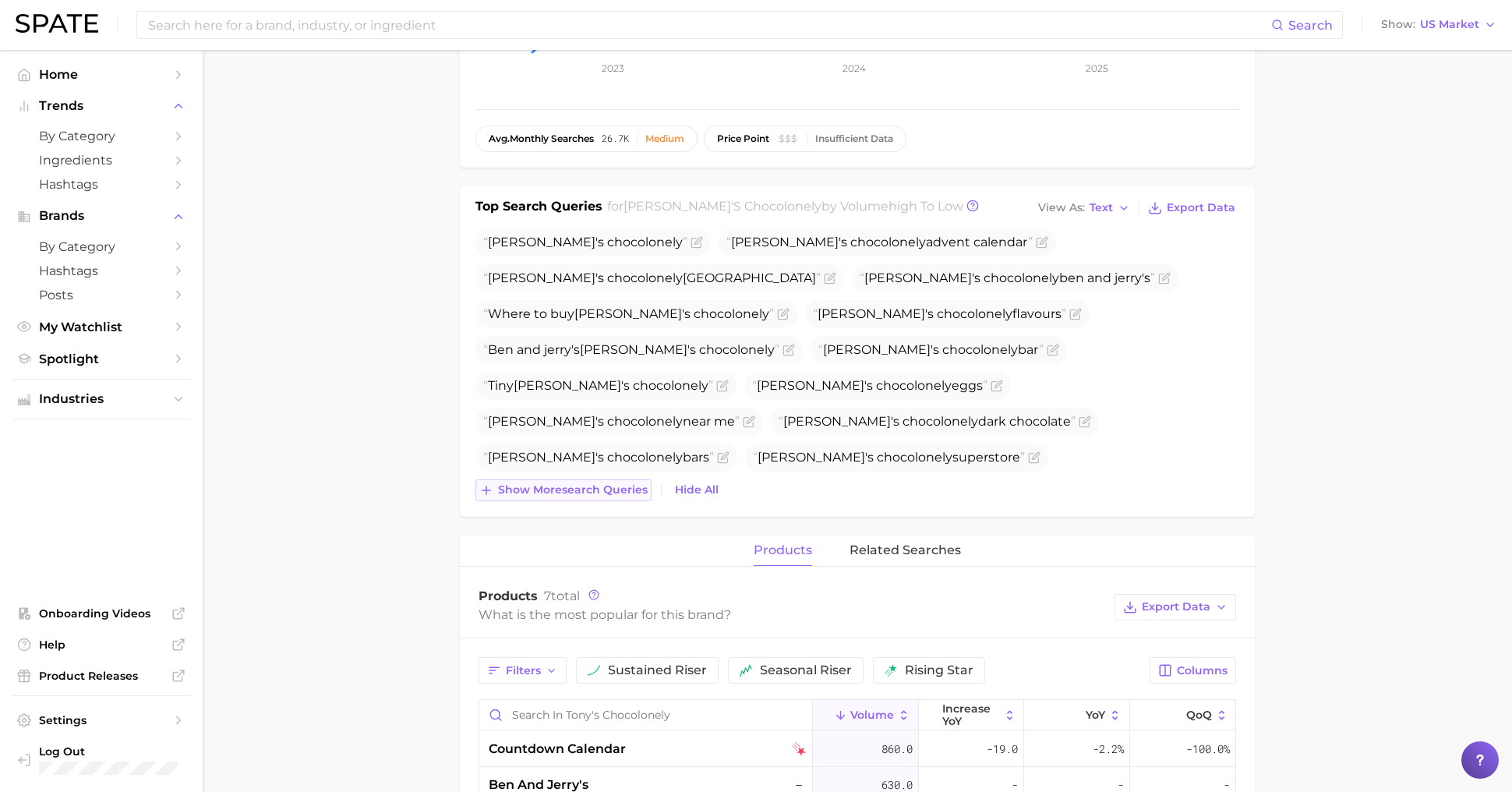
click at [589, 494] on span "Show more search queries" at bounding box center [572, 489] width 149 height 13
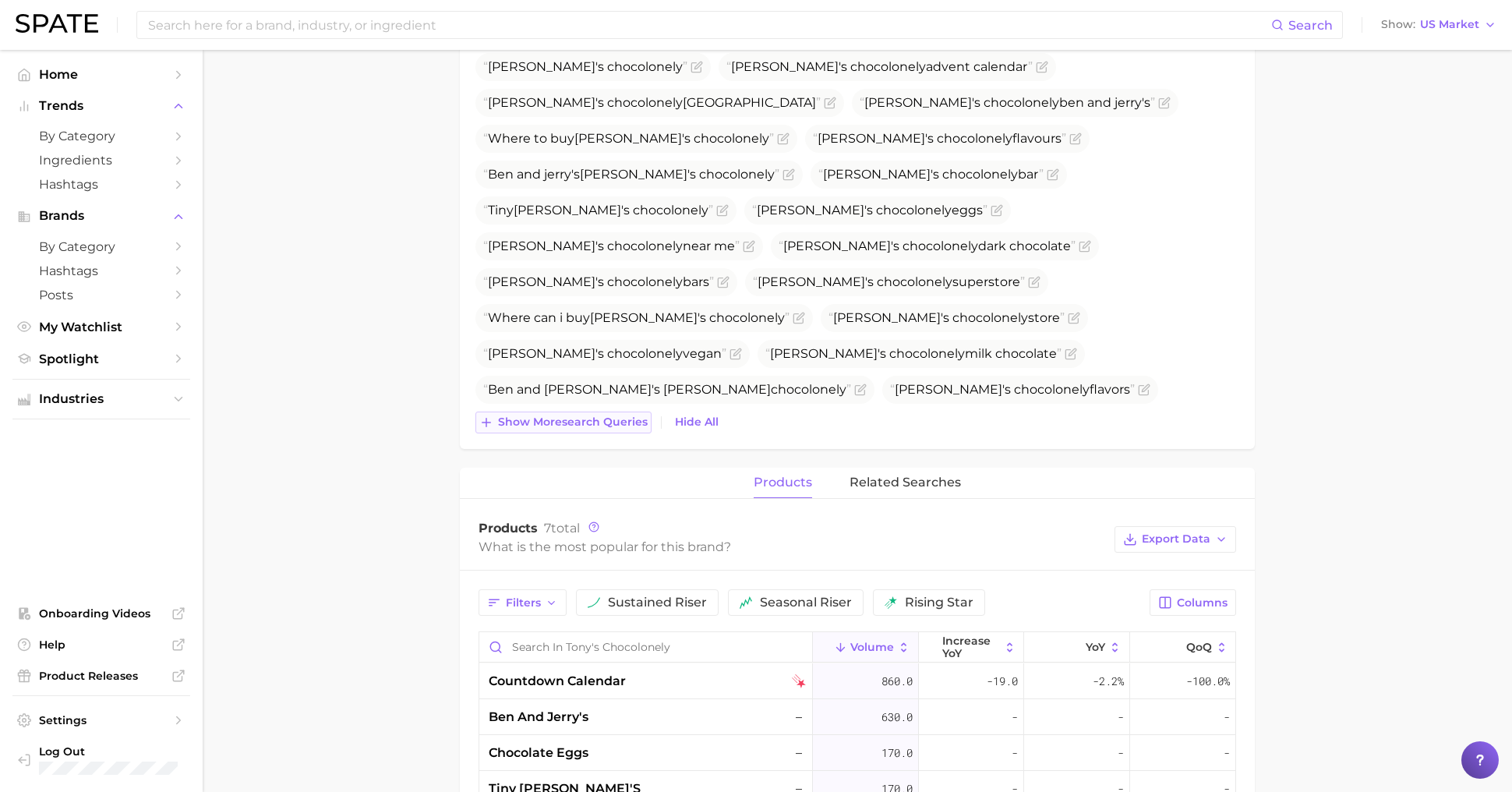
scroll to position [561, 0]
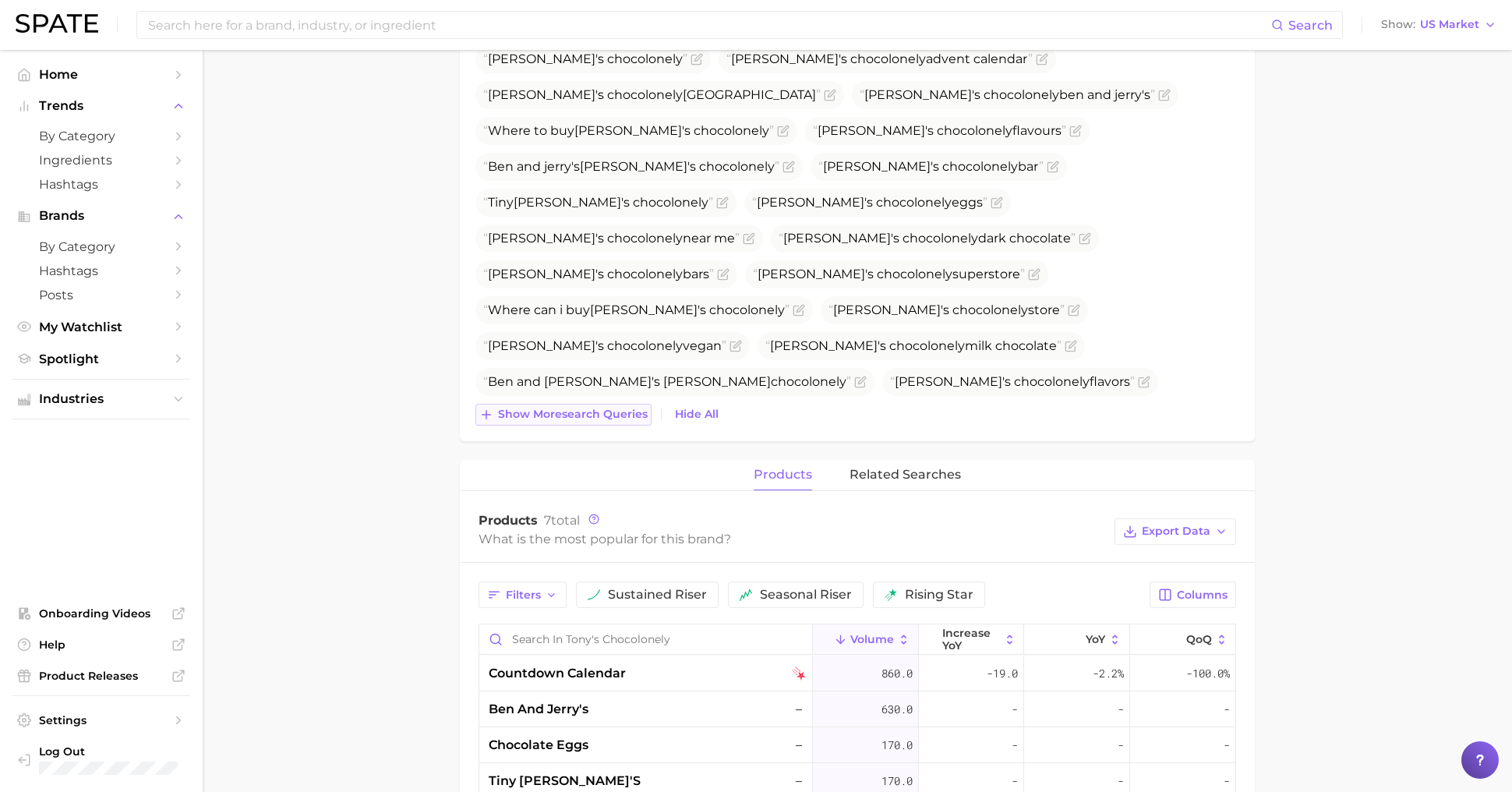
click at [586, 421] on button "Show more search queries" at bounding box center [564, 415] width 176 height 22
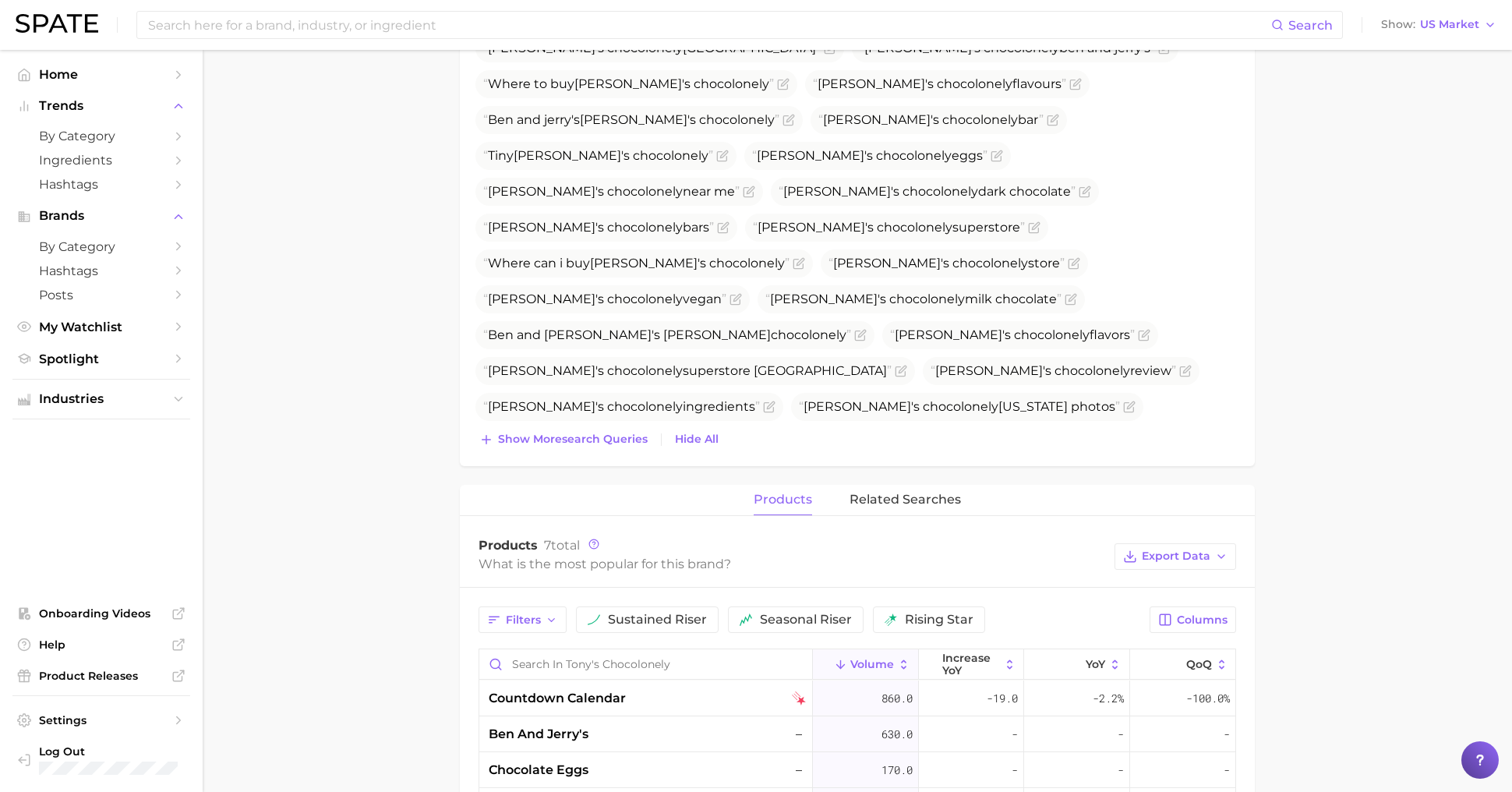
scroll to position [609, 0]
click at [573, 436] on span "Show more search queries" at bounding box center [572, 438] width 149 height 13
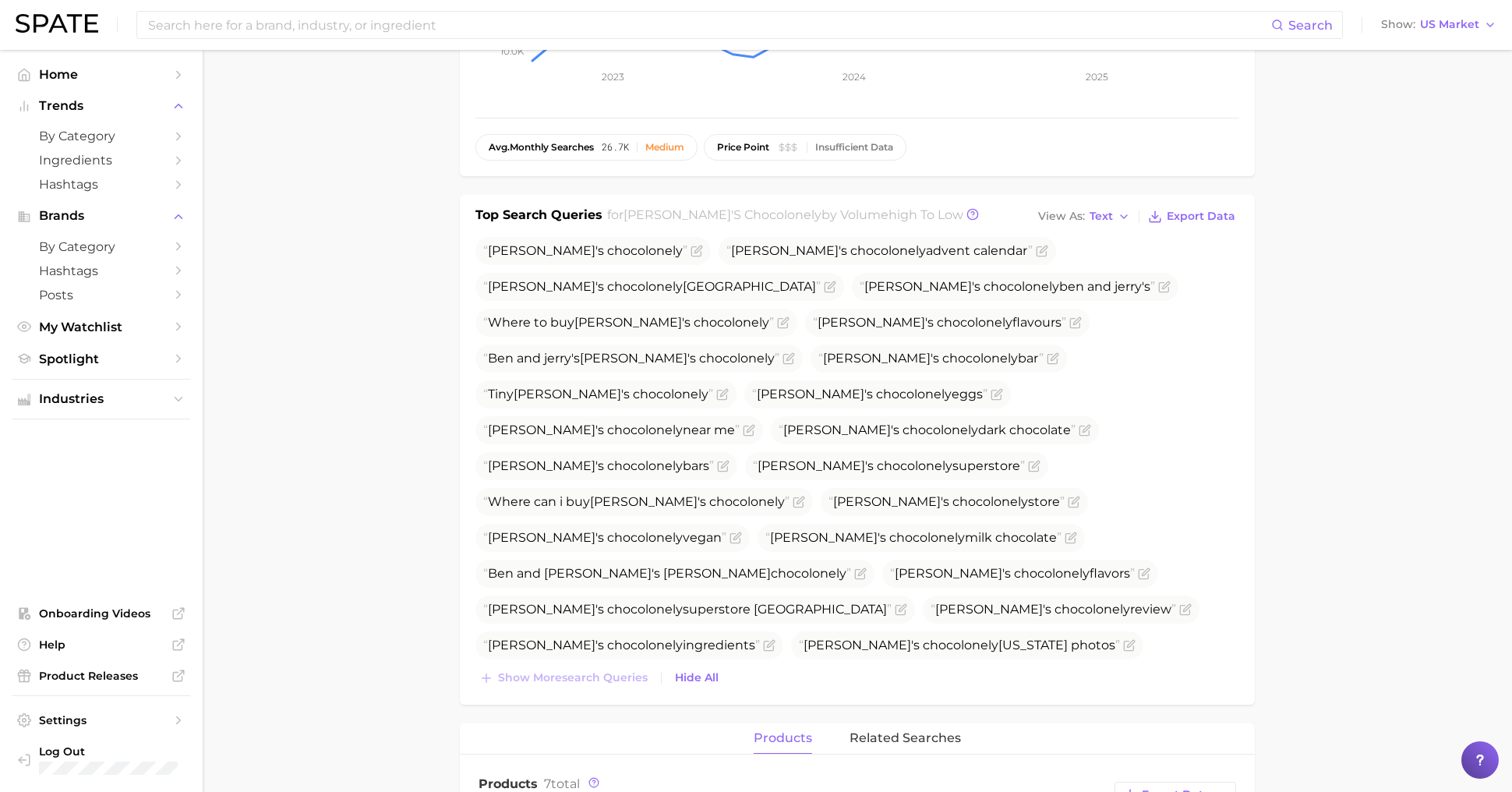
scroll to position [0, 0]
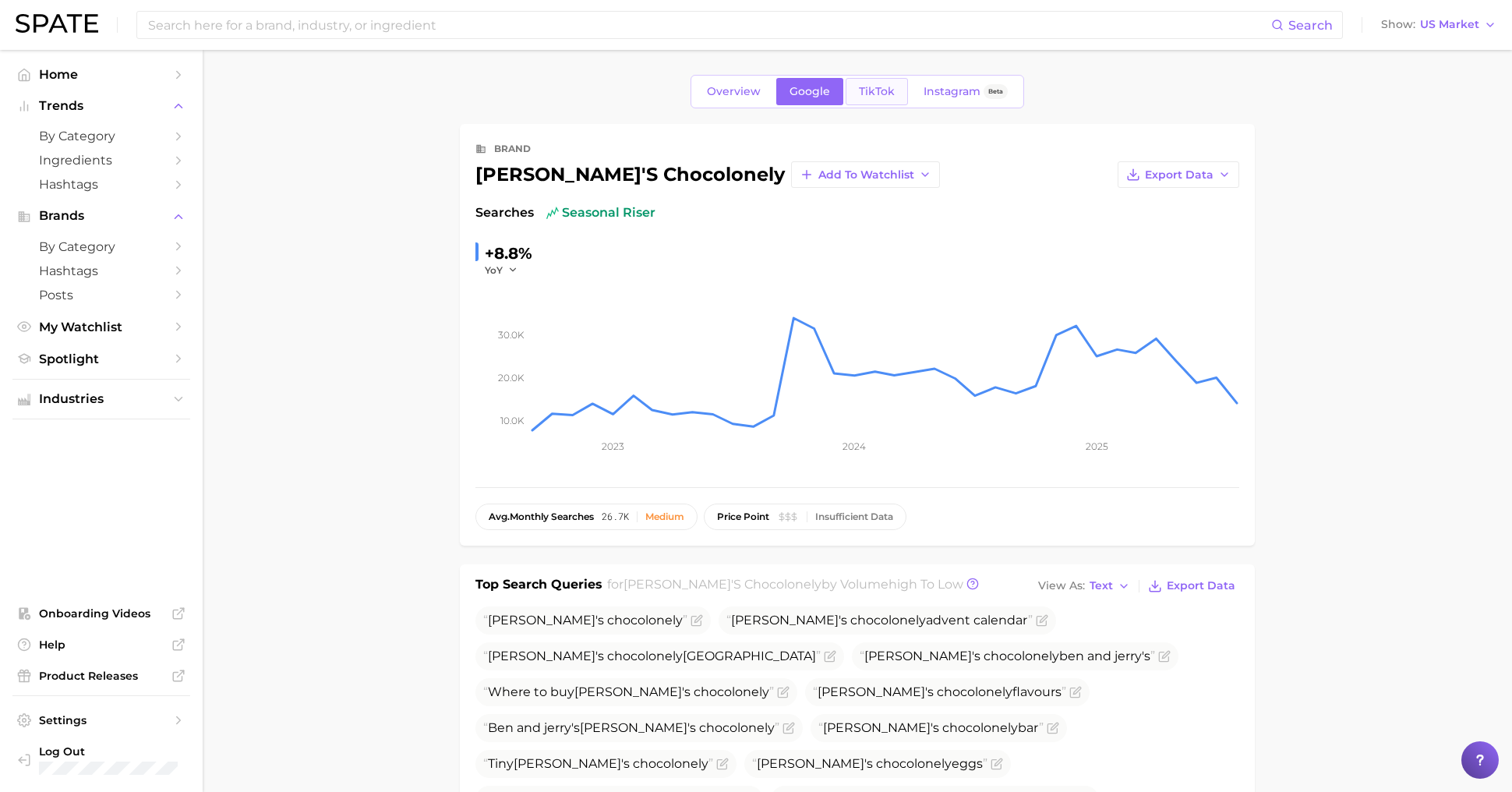
click at [880, 85] on span "TikTok" at bounding box center [877, 91] width 36 height 13
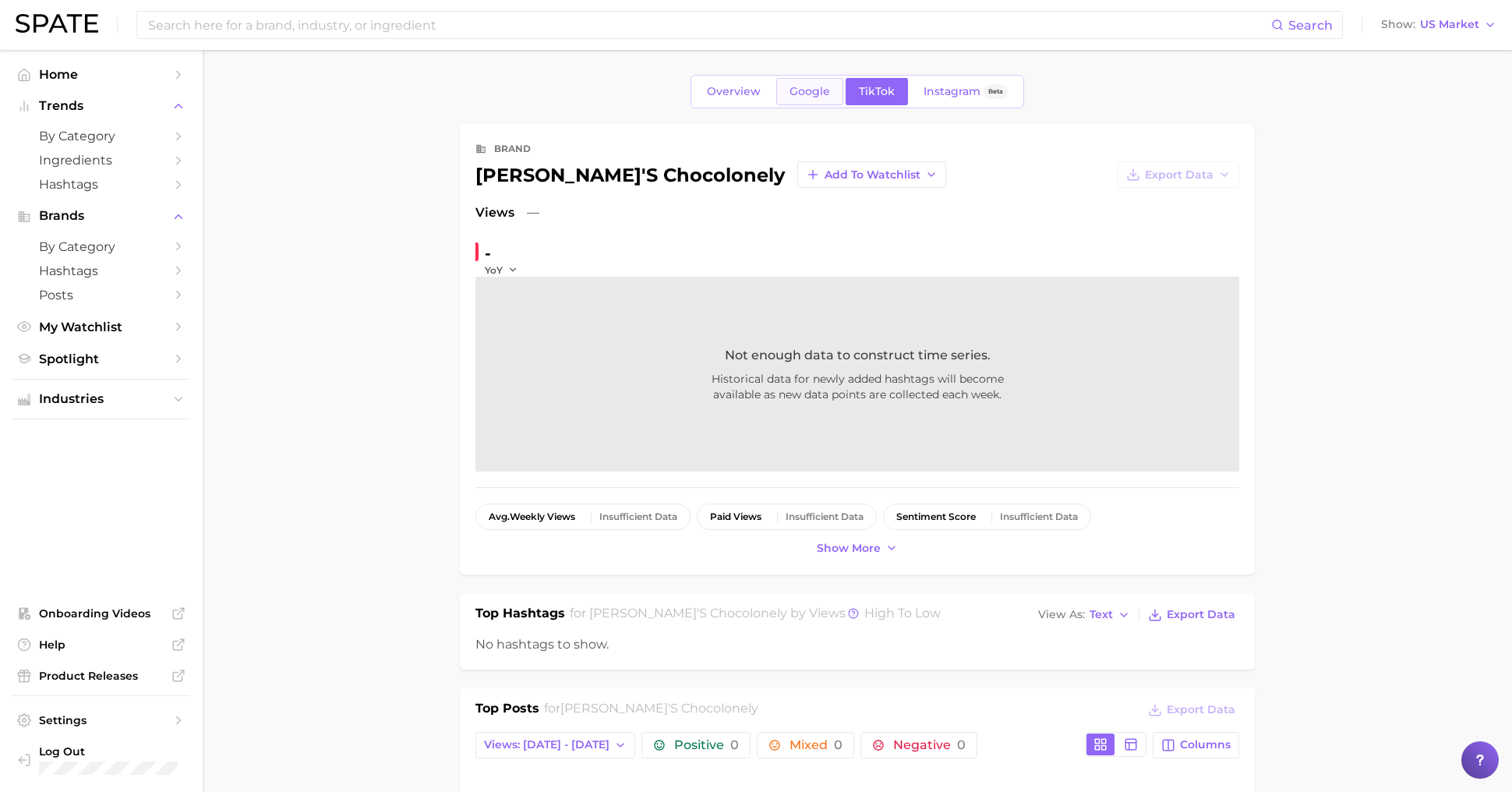
click at [803, 82] on link "Google" at bounding box center [809, 92] width 67 height 28
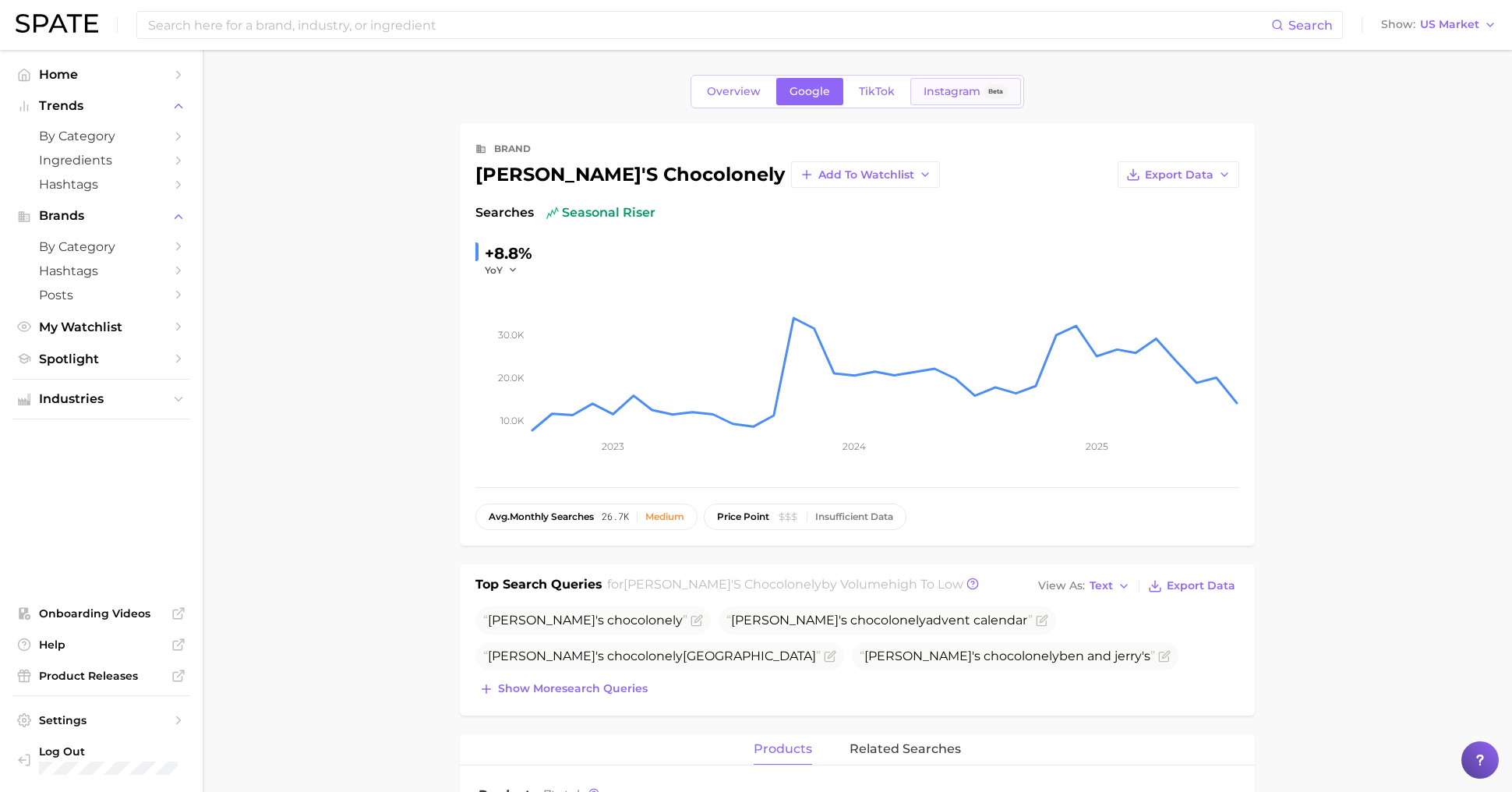
click at [957, 89] on span "Instagram" at bounding box center [952, 91] width 57 height 13
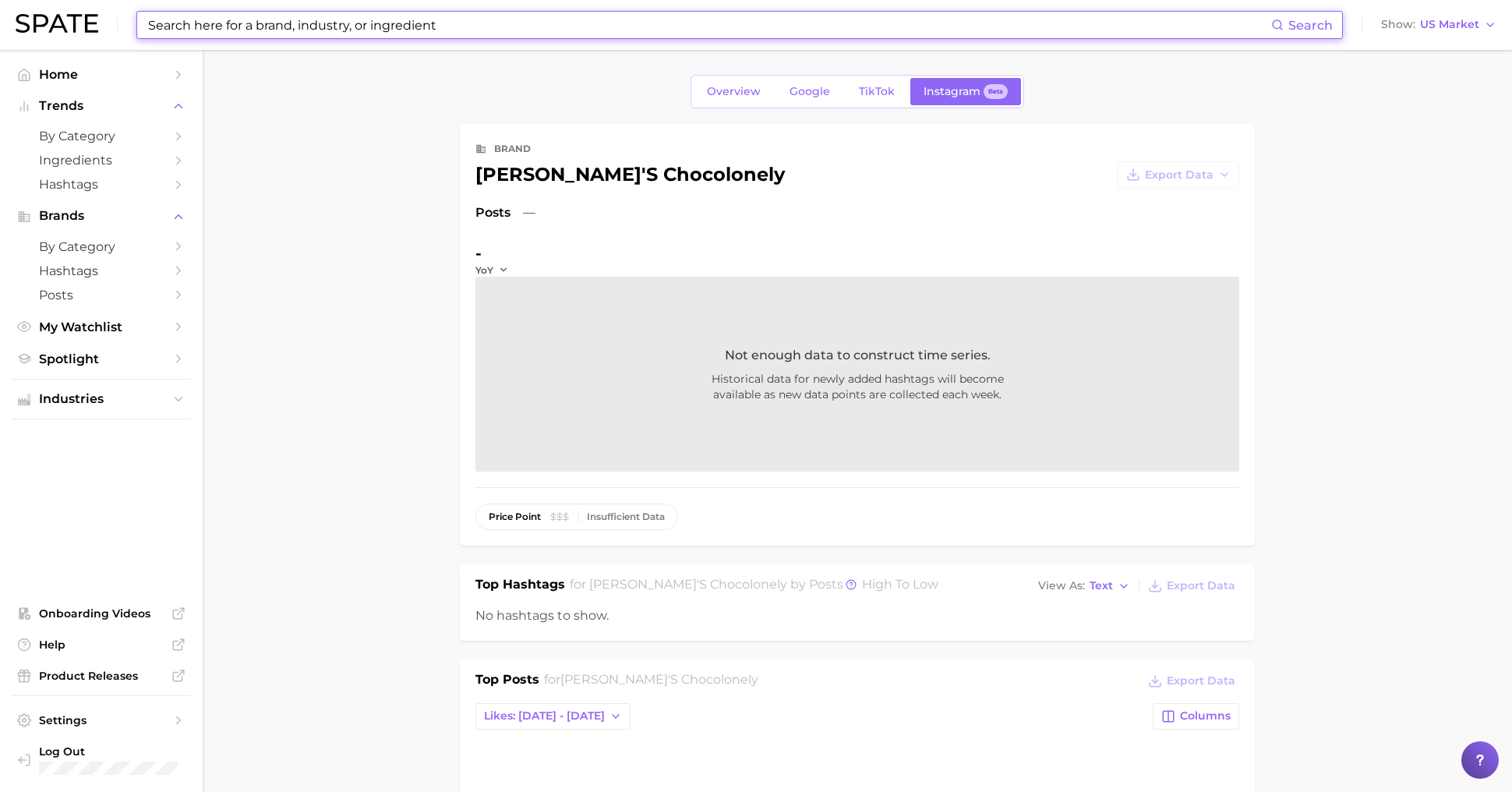
click at [429, 27] on input at bounding box center [708, 25] width 1125 height 27
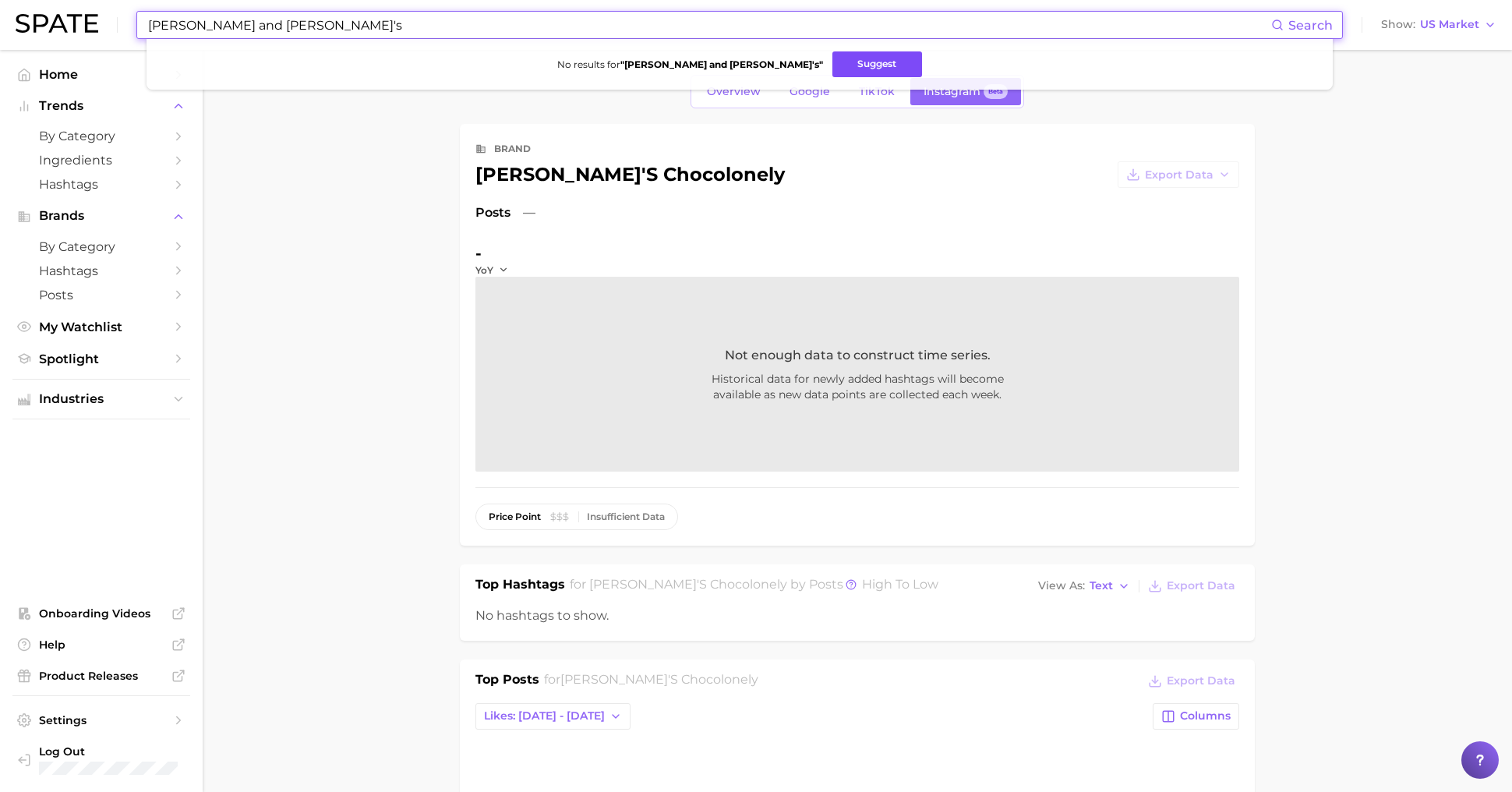
type input "[PERSON_NAME] and [PERSON_NAME]'s"
click at [832, 68] on button "Suggest" at bounding box center [877, 64] width 89 height 26
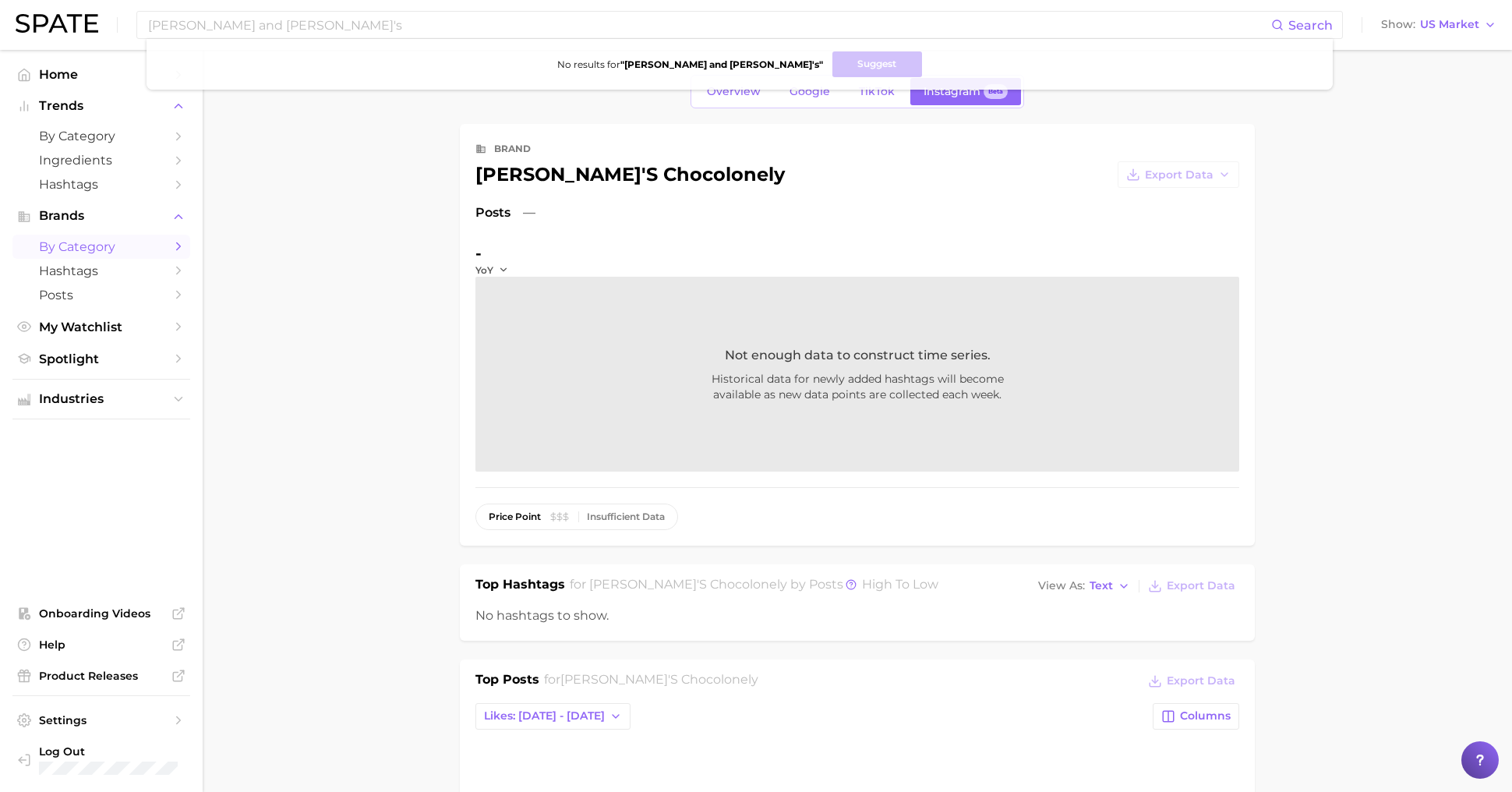
click at [83, 250] on span "by Category" at bounding box center [101, 247] width 125 height 15
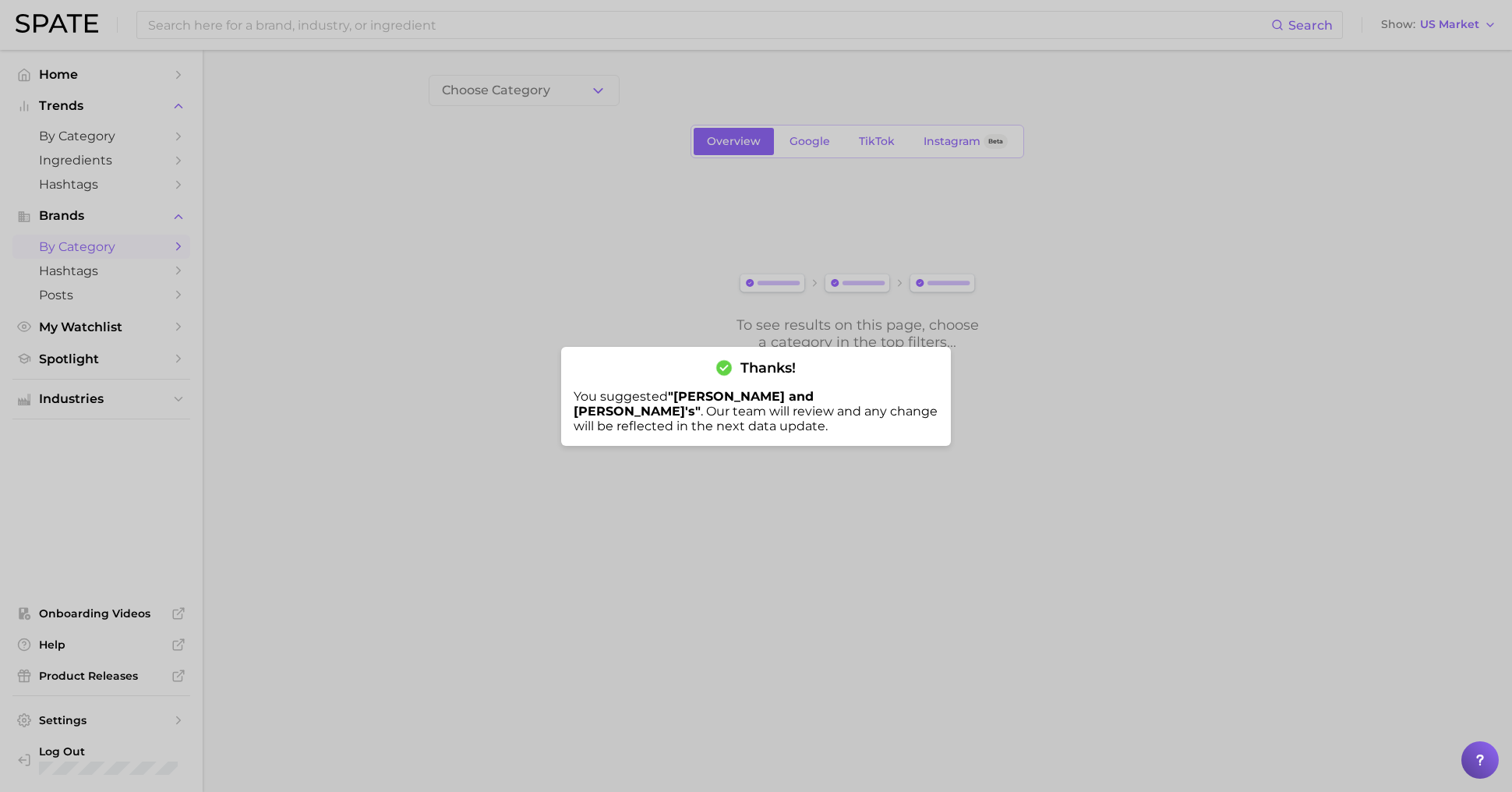
click at [520, 277] on div at bounding box center [756, 396] width 1512 height 792
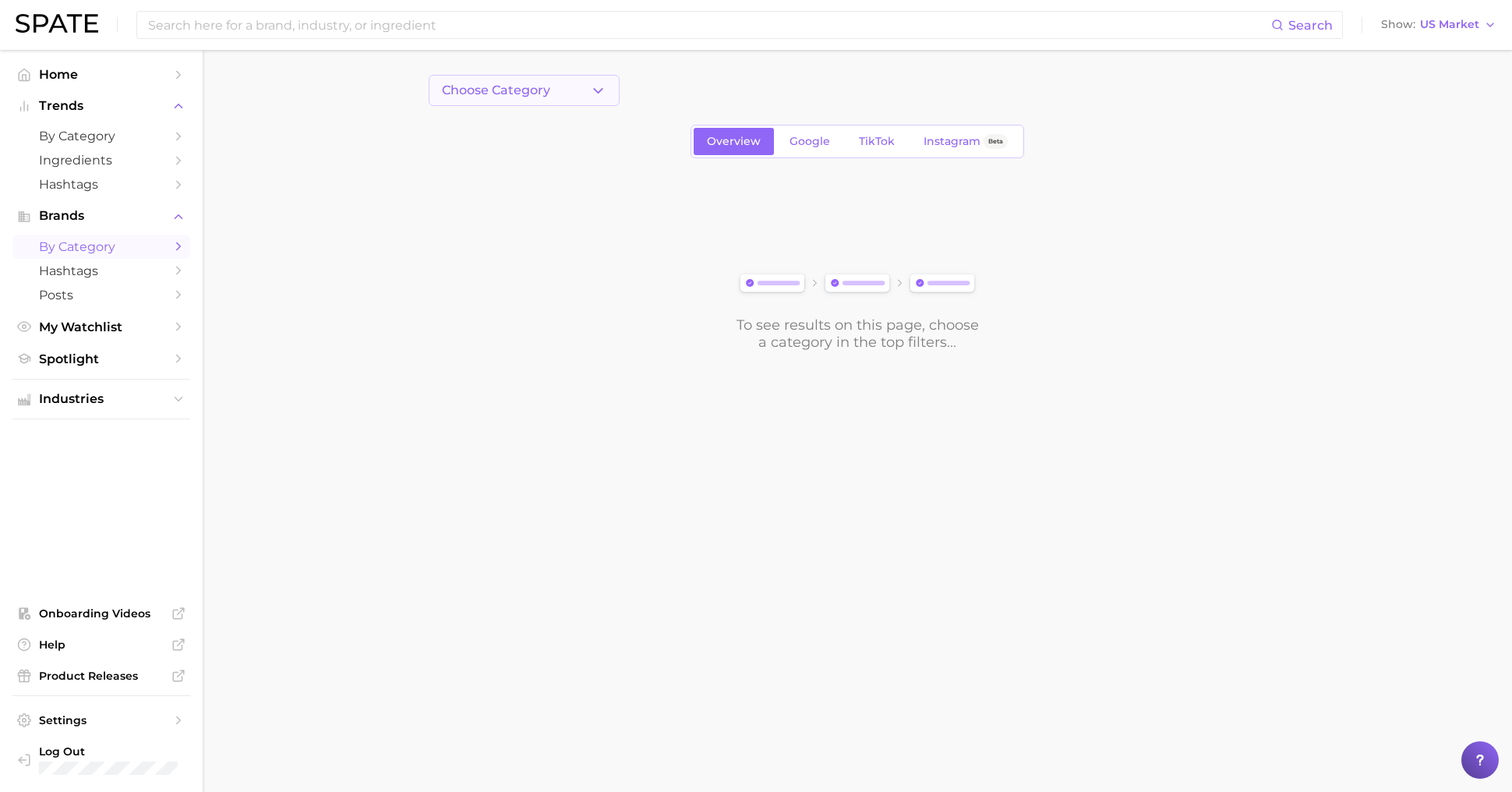
click at [552, 95] on button "Choose Category" at bounding box center [524, 90] width 191 height 31
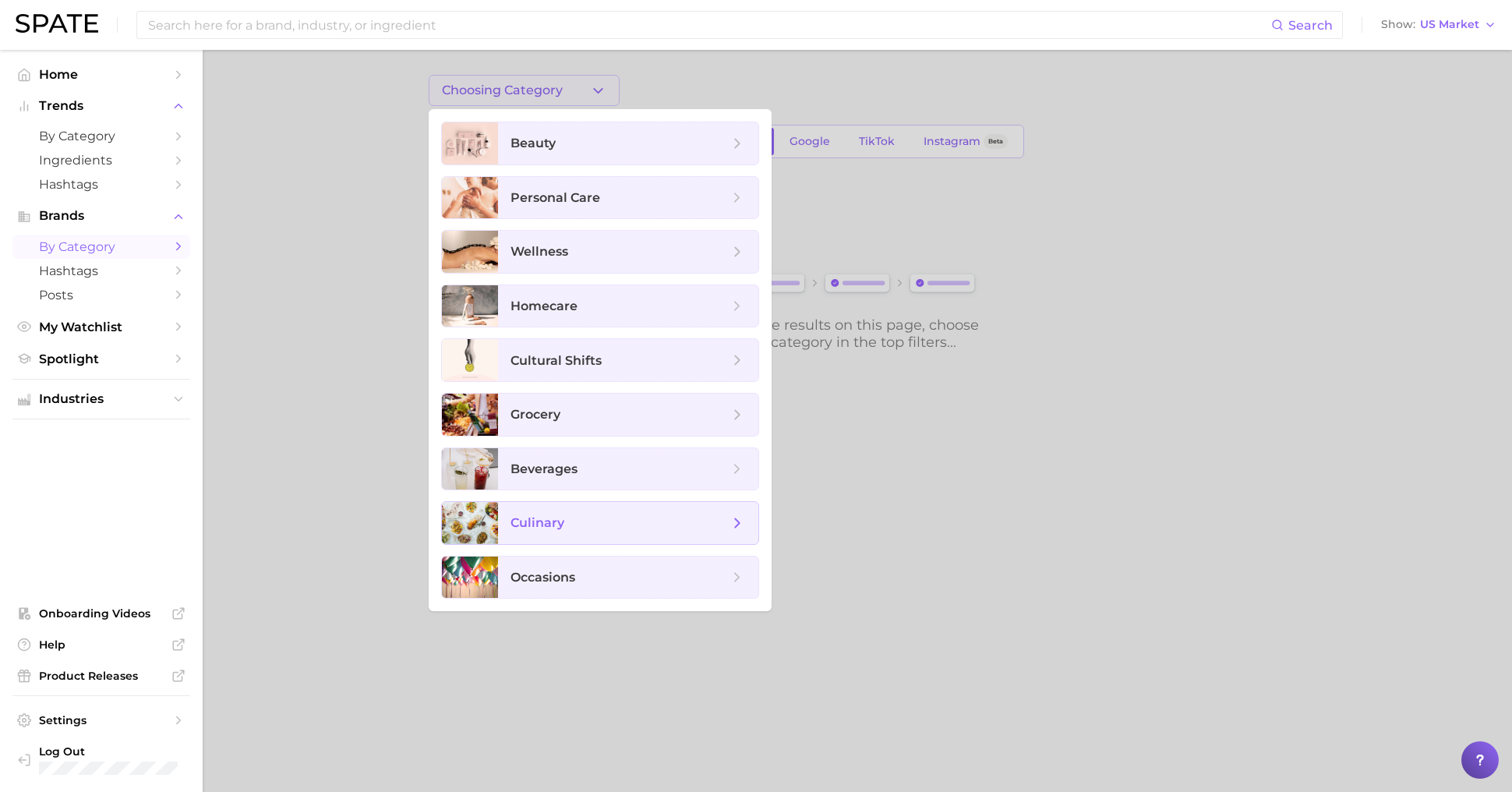
click at [570, 518] on span "culinary" at bounding box center [620, 523] width 218 height 17
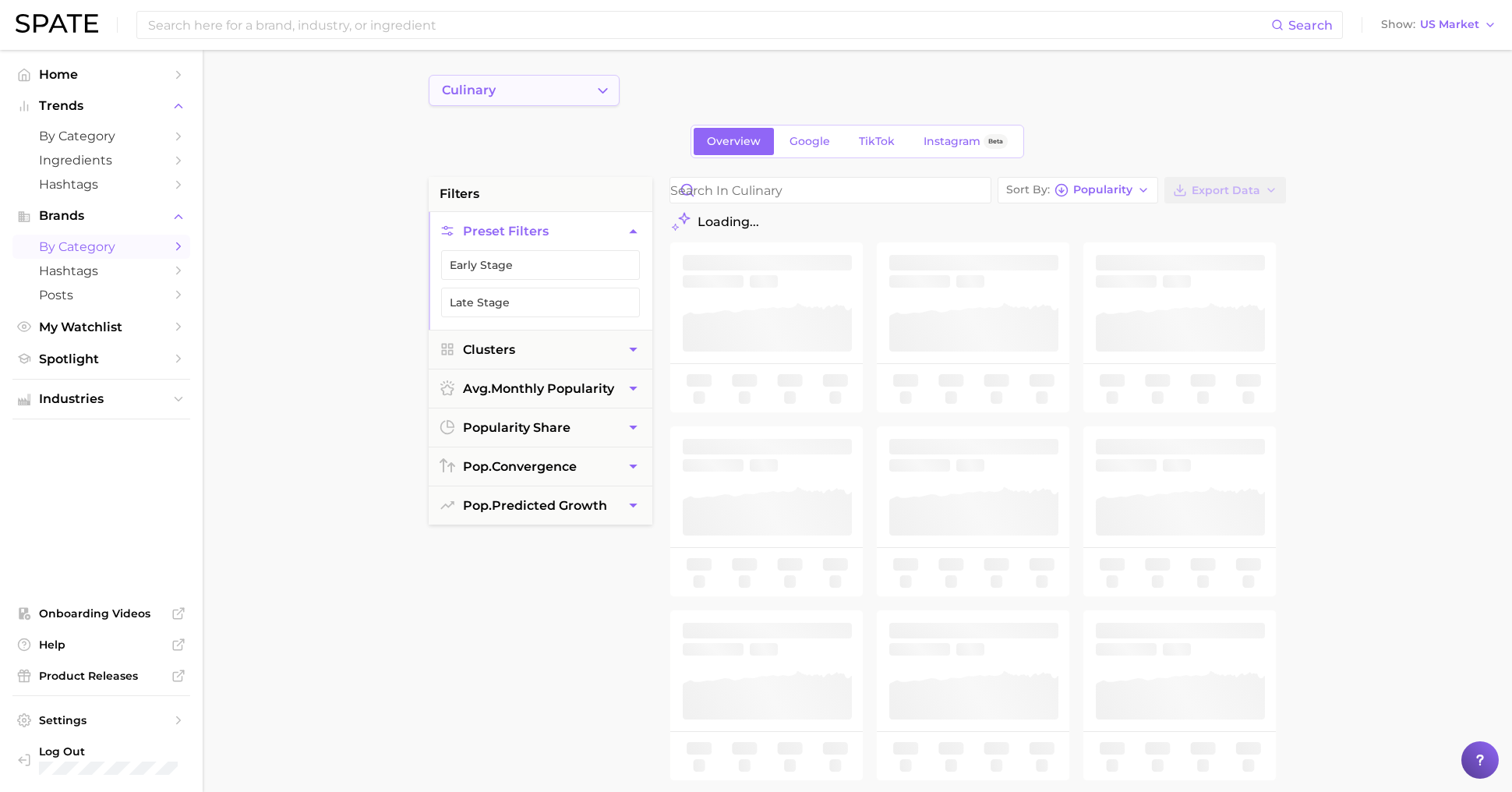
click at [604, 93] on icon "Change Category" at bounding box center [602, 91] width 17 height 17
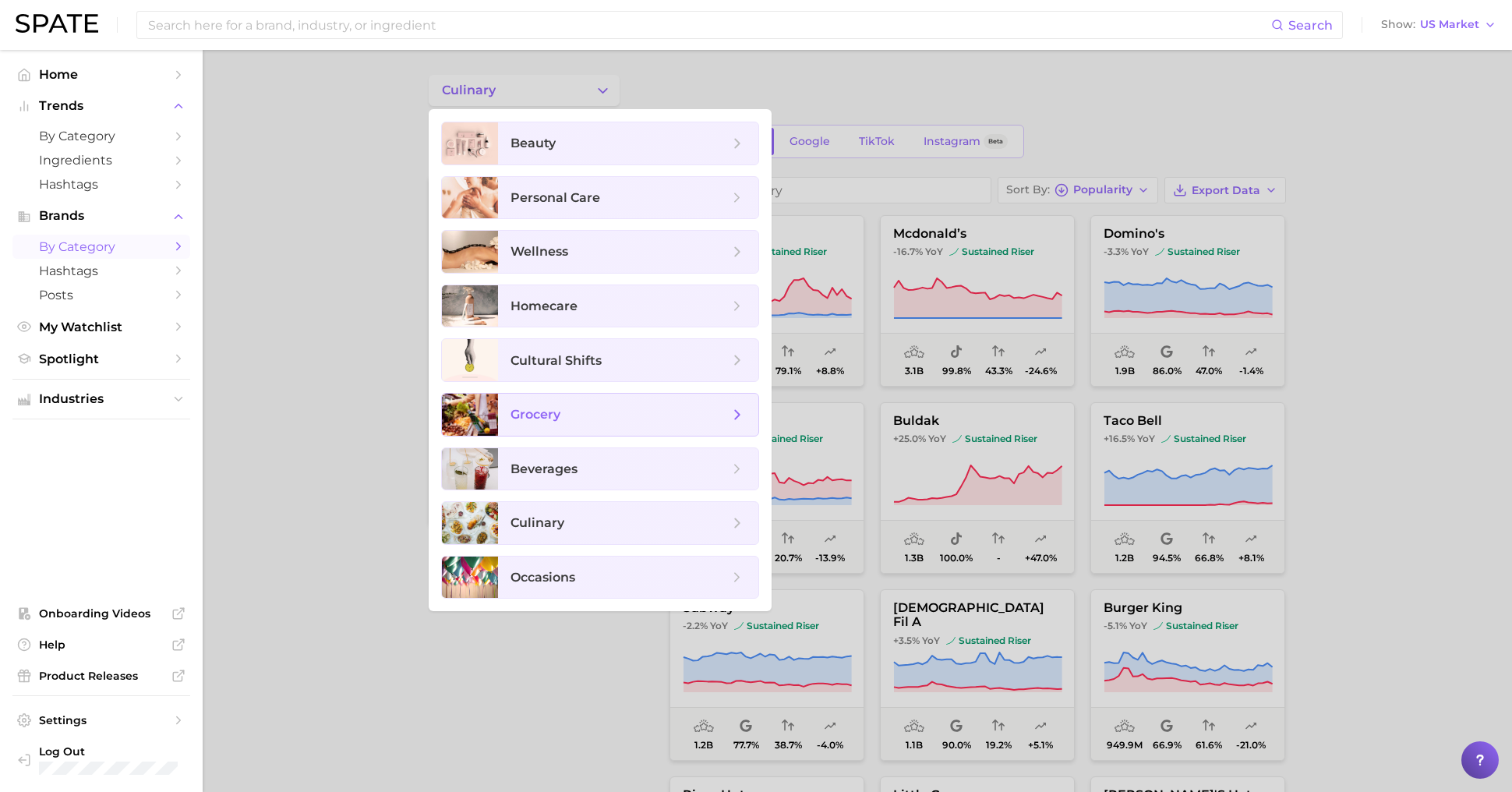
click at [583, 417] on span "grocery" at bounding box center [620, 415] width 218 height 17
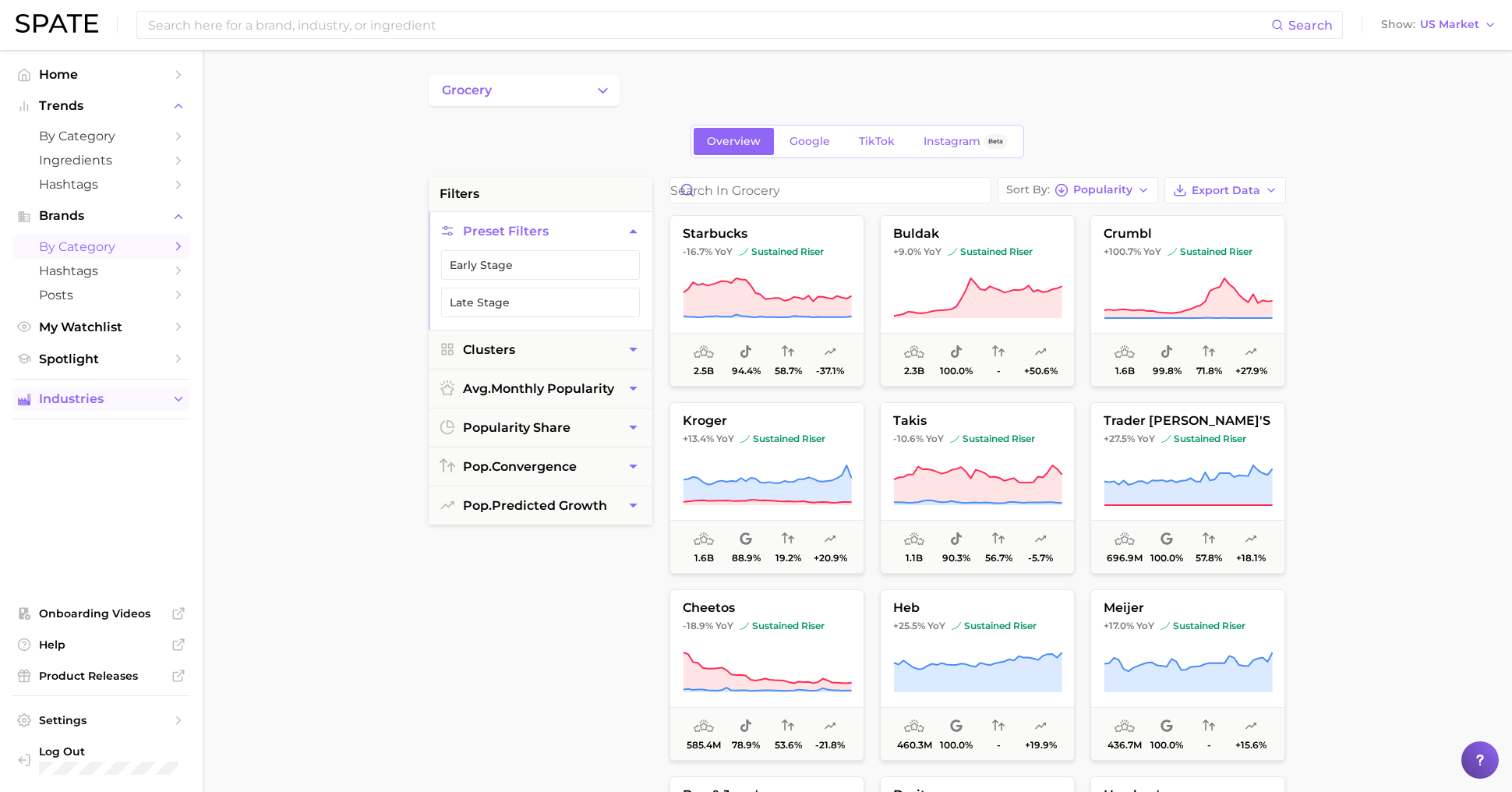
click at [89, 395] on span "Industries" at bounding box center [101, 399] width 125 height 14
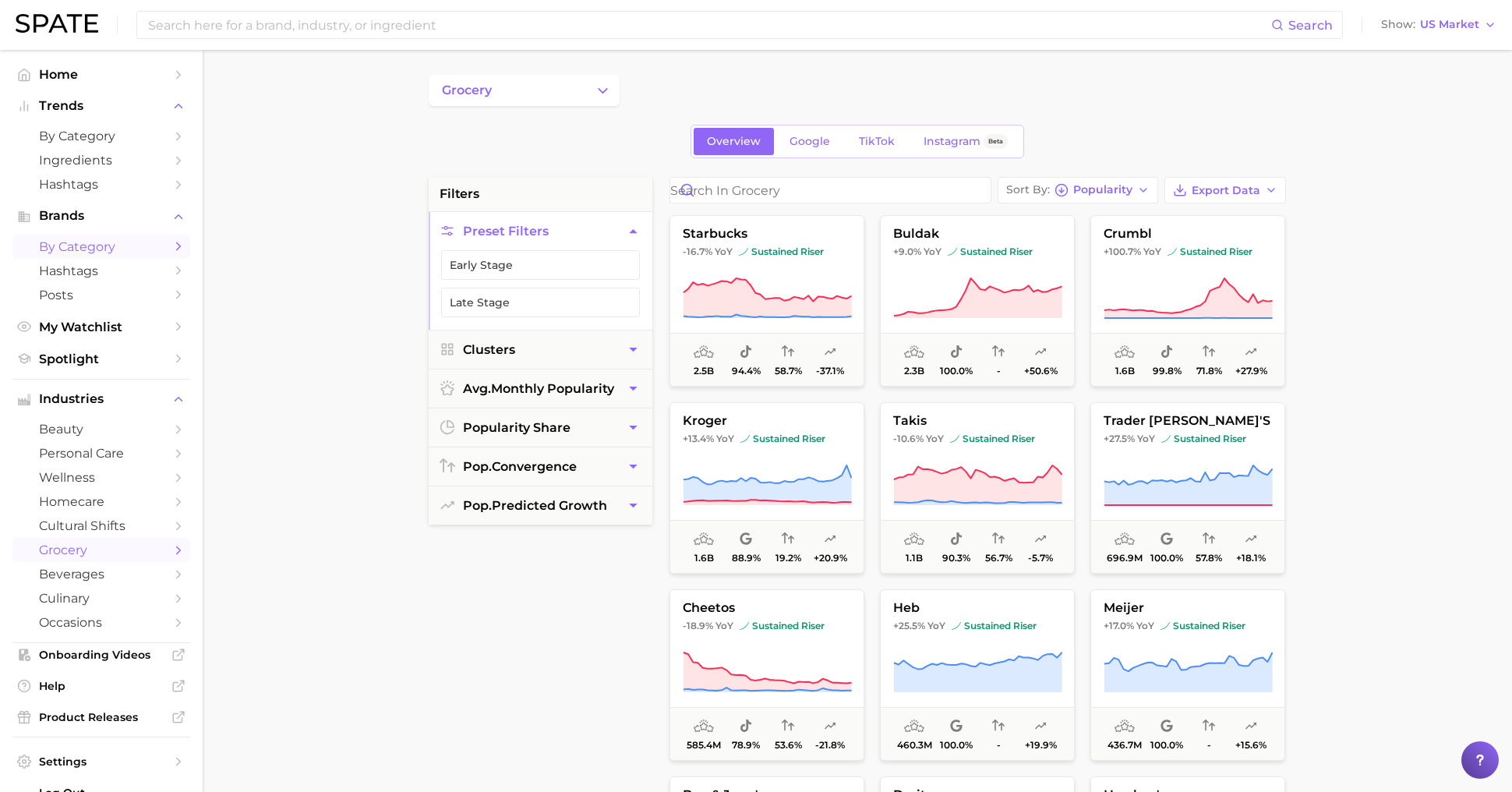
click at [101, 556] on span "grocery" at bounding box center [101, 549] width 125 height 15
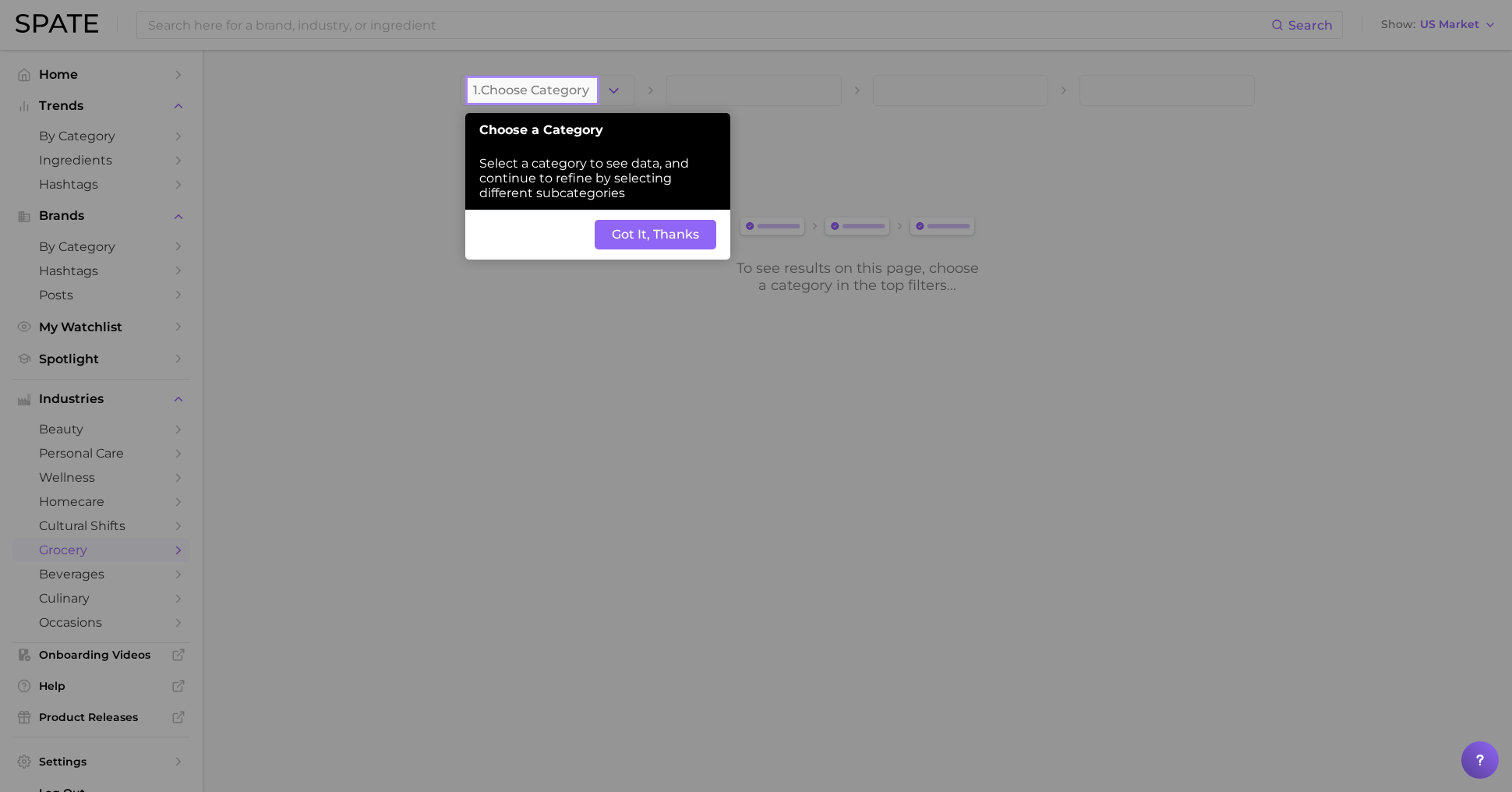
click at [654, 227] on button "Got It, Thanks" at bounding box center [655, 234] width 122 height 29
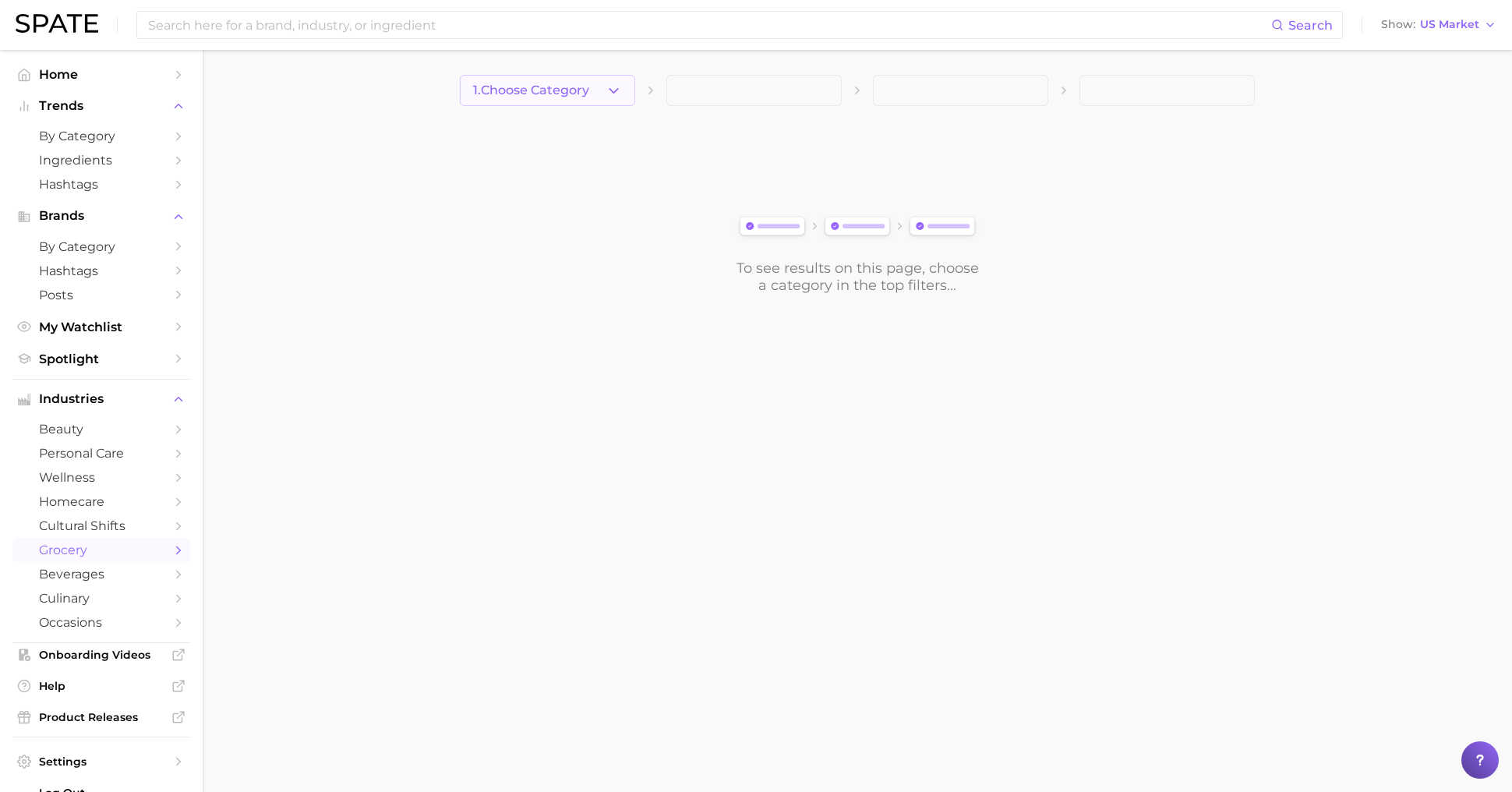
click at [584, 94] on span "1. Choose Category" at bounding box center [531, 91] width 116 height 14
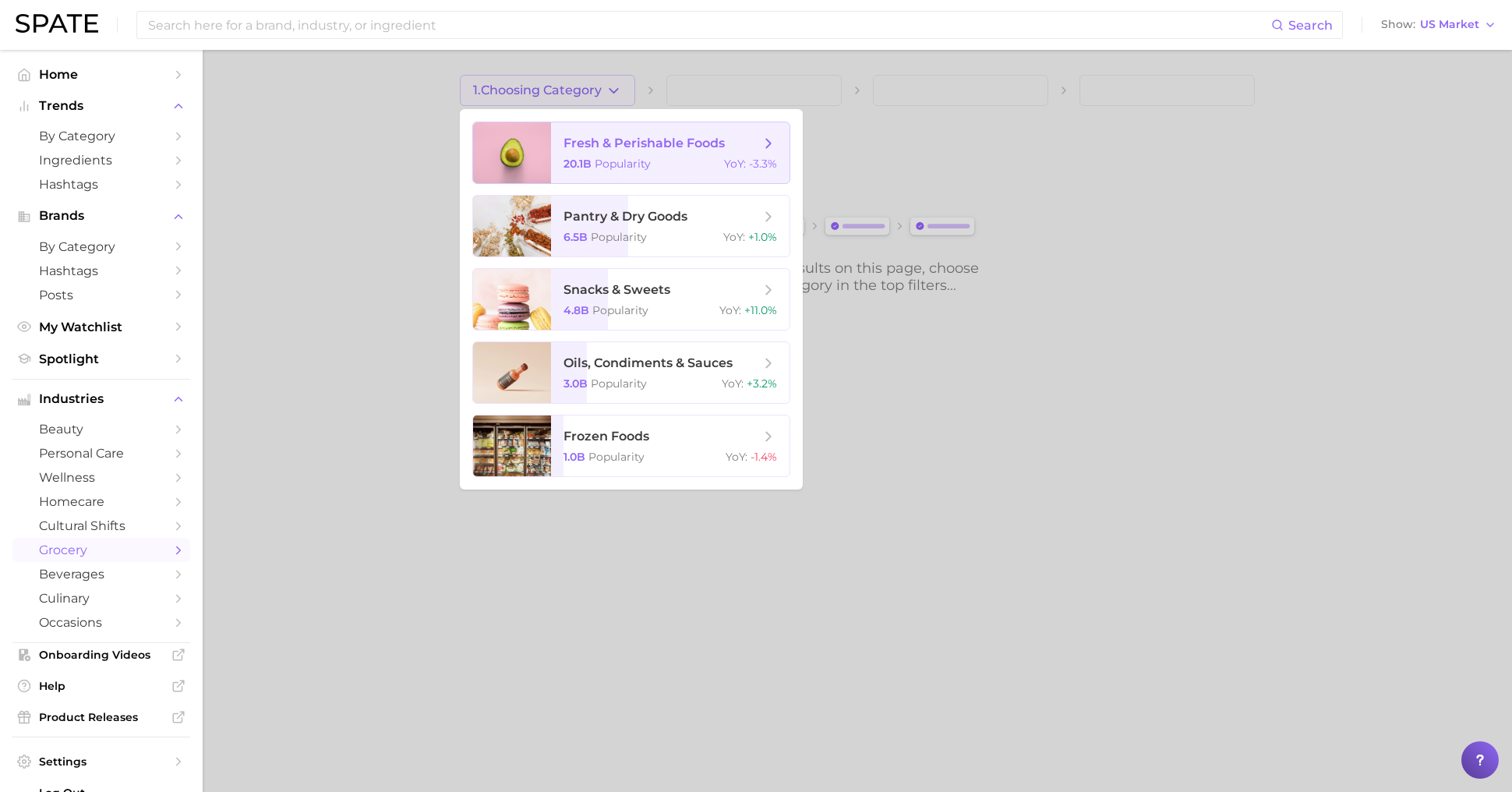
click at [662, 167] on div "20.1b Popularity YoY : -3.3%" at bounding box center [670, 164] width 213 height 14
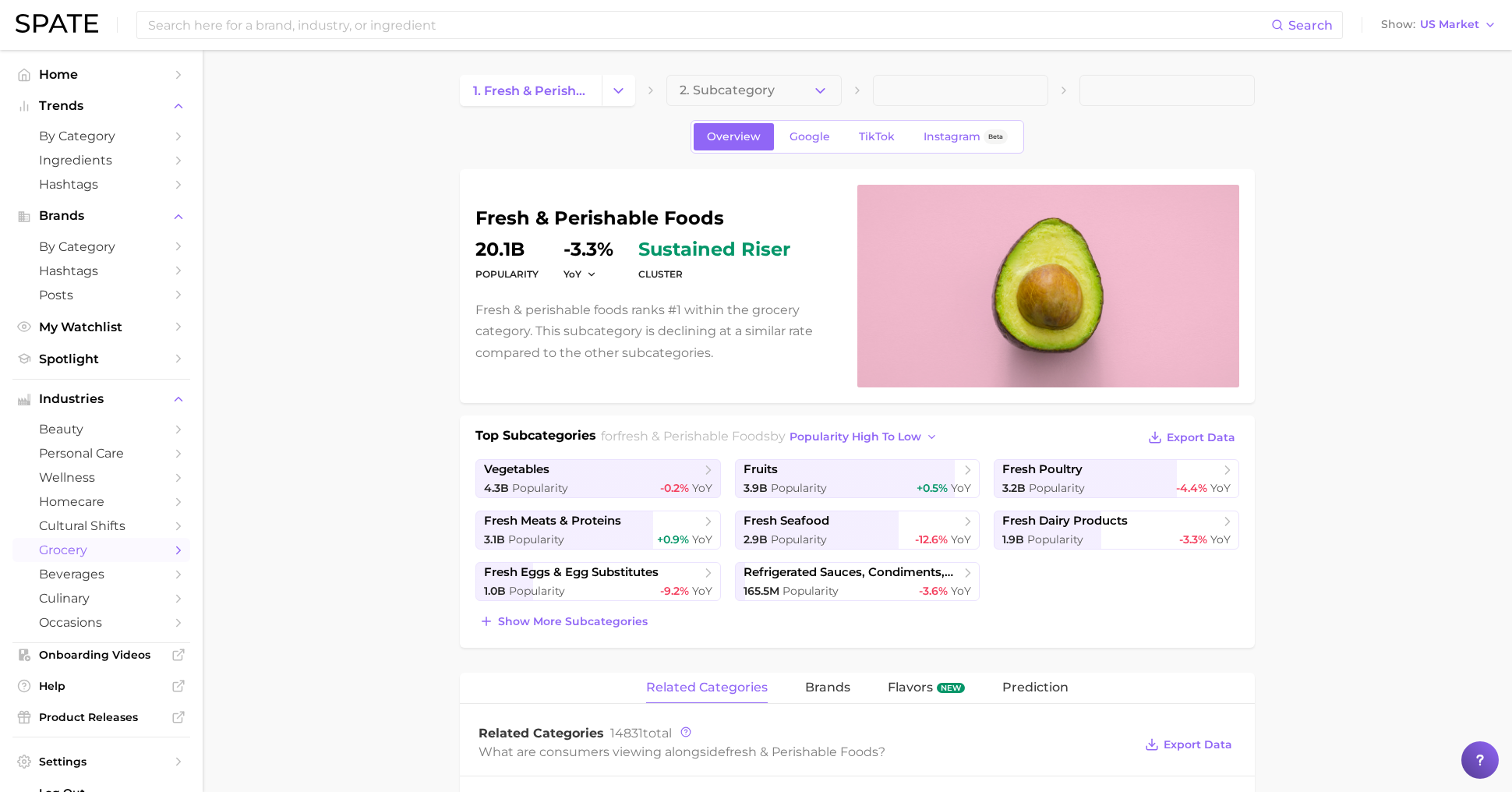
click at [760, 85] on span "2. Subcategory" at bounding box center [727, 91] width 95 height 14
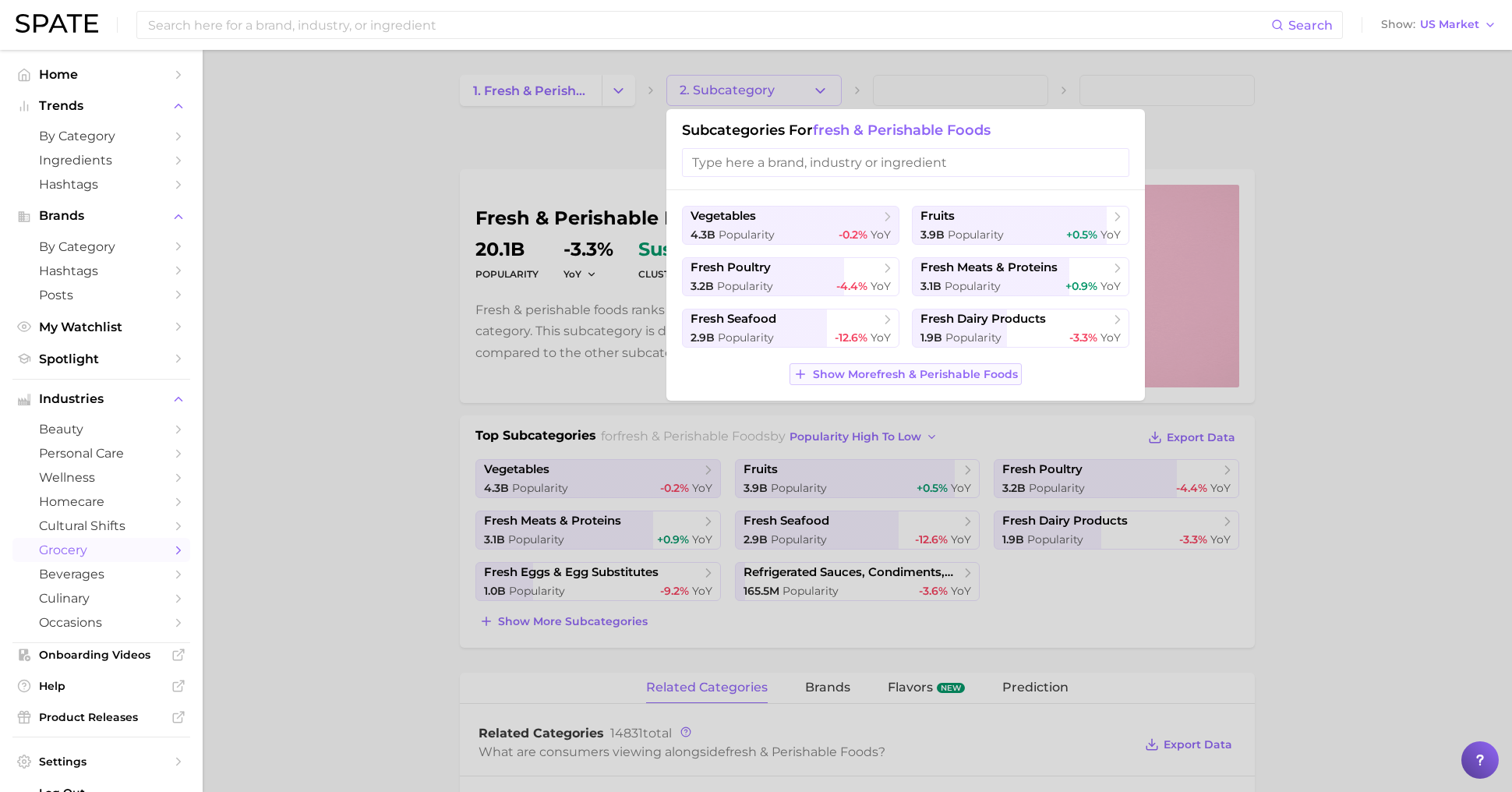
click at [861, 374] on span "Show More fresh & perishable foods" at bounding box center [915, 374] width 205 height 13
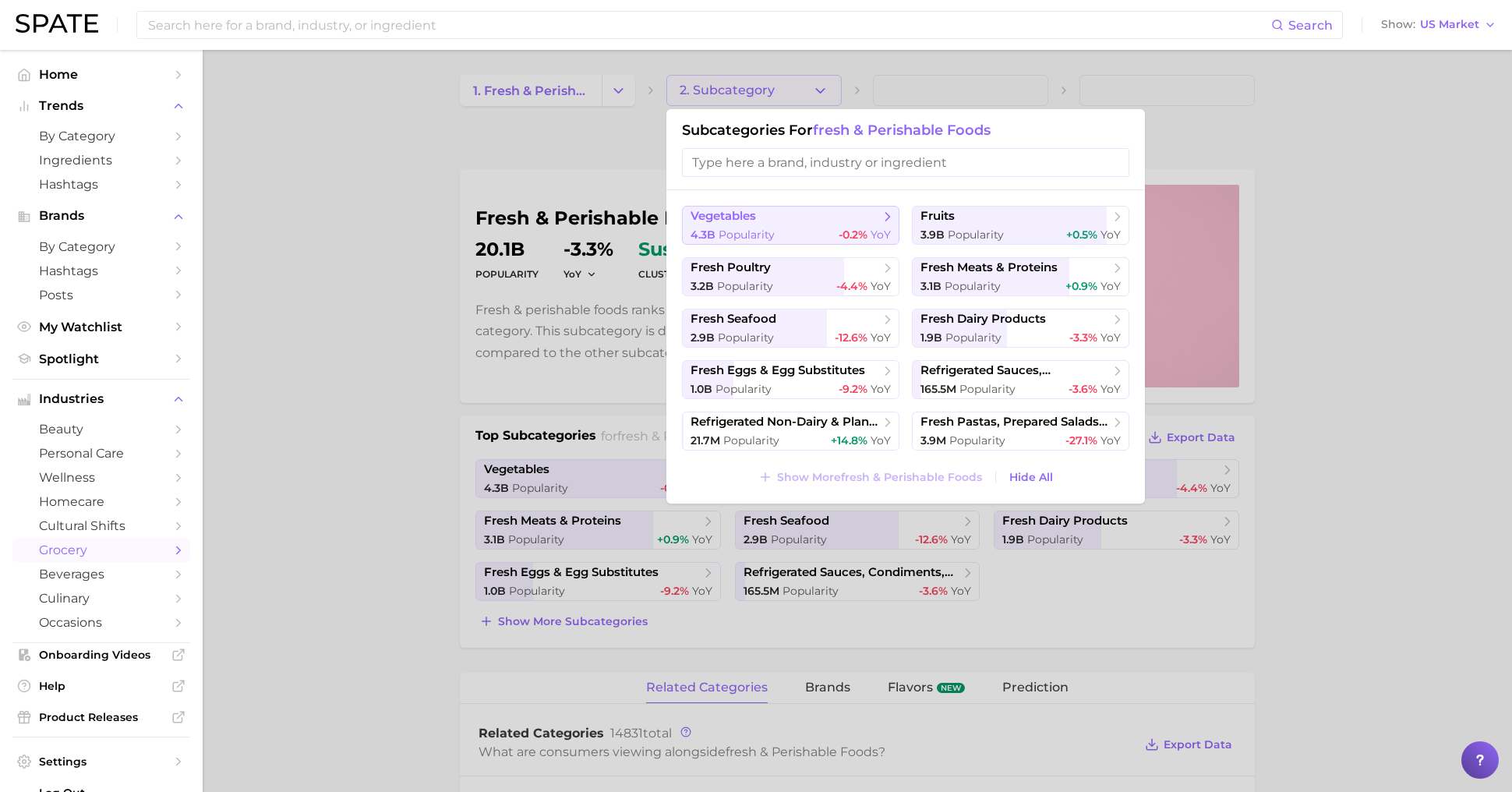
click at [783, 219] on span "vegetables" at bounding box center [786, 217] width 190 height 16
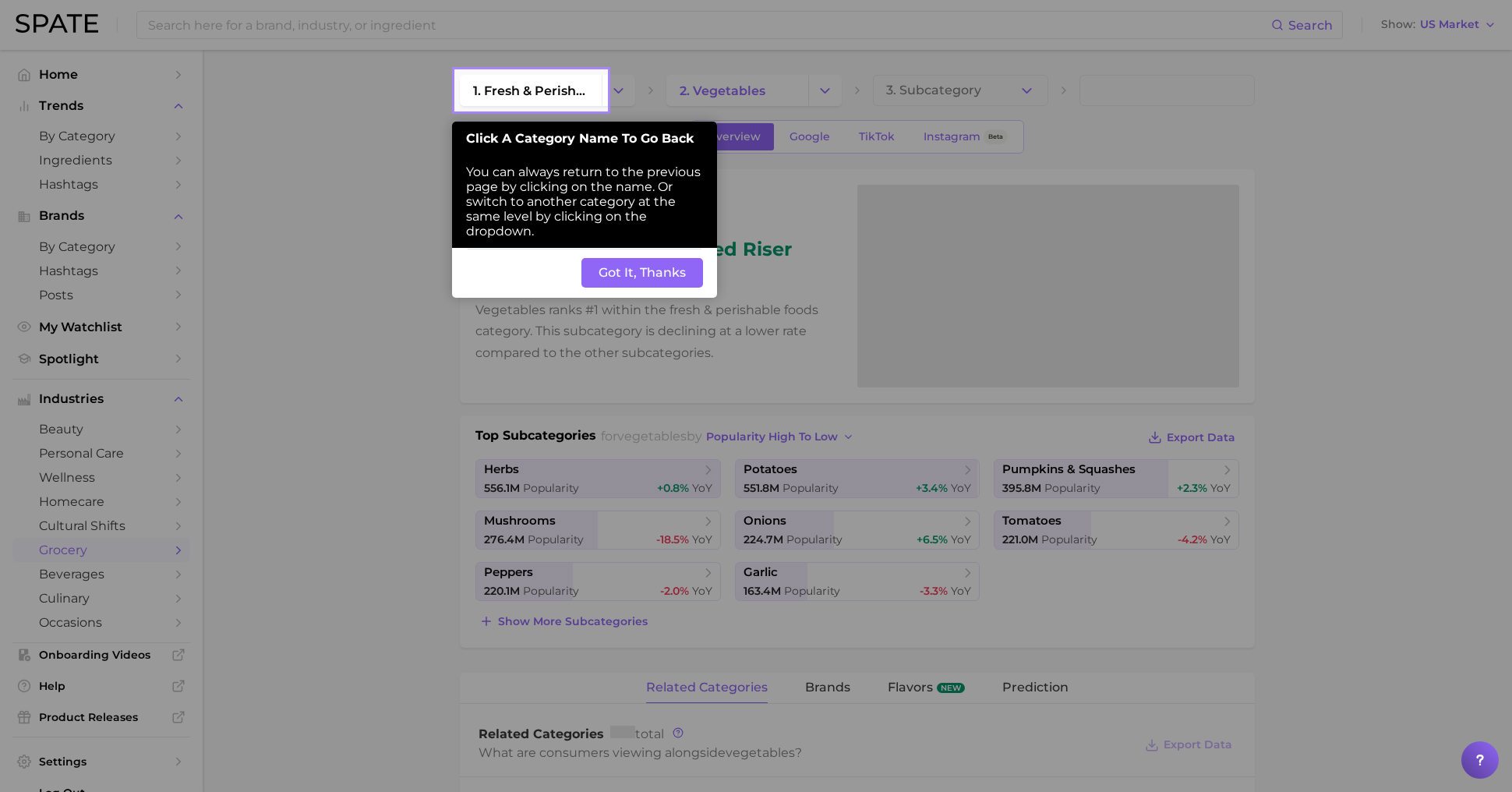
click at [658, 269] on button "Got It, Thanks" at bounding box center [643, 272] width 122 height 29
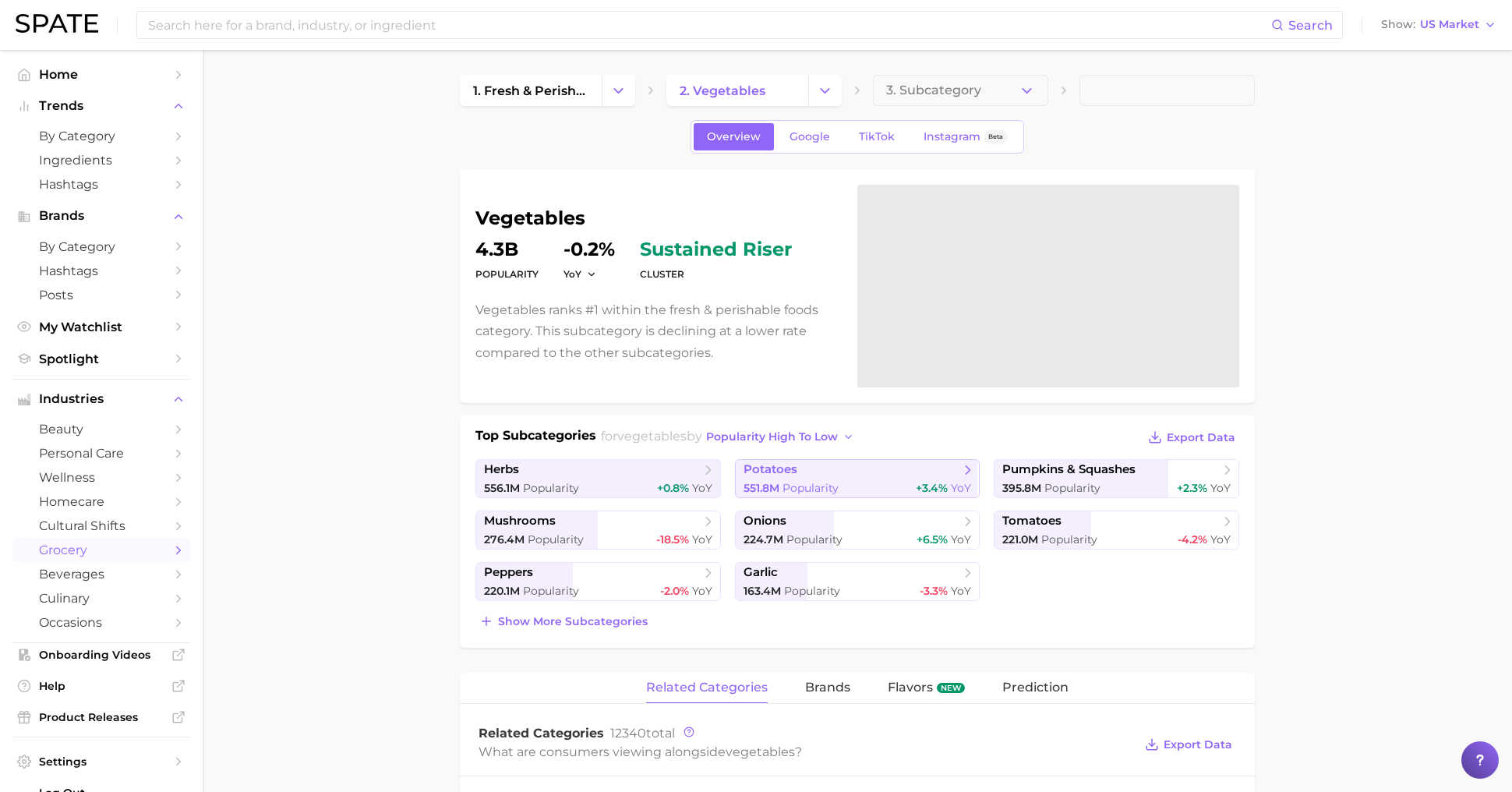
click at [813, 471] on span "potatoes" at bounding box center [852, 470] width 217 height 16
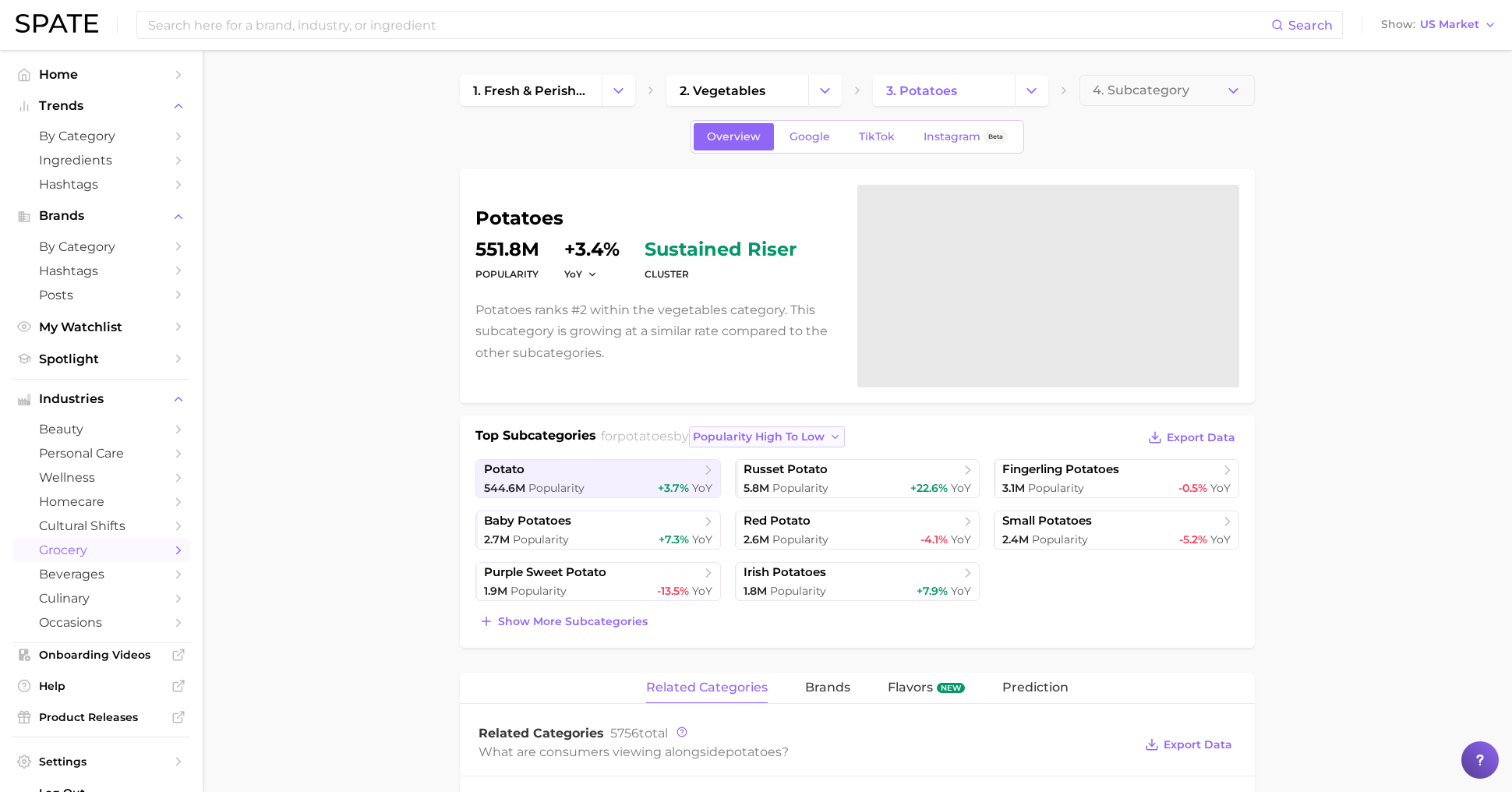
click at [805, 432] on span "popularity high to low" at bounding box center [759, 436] width 132 height 13
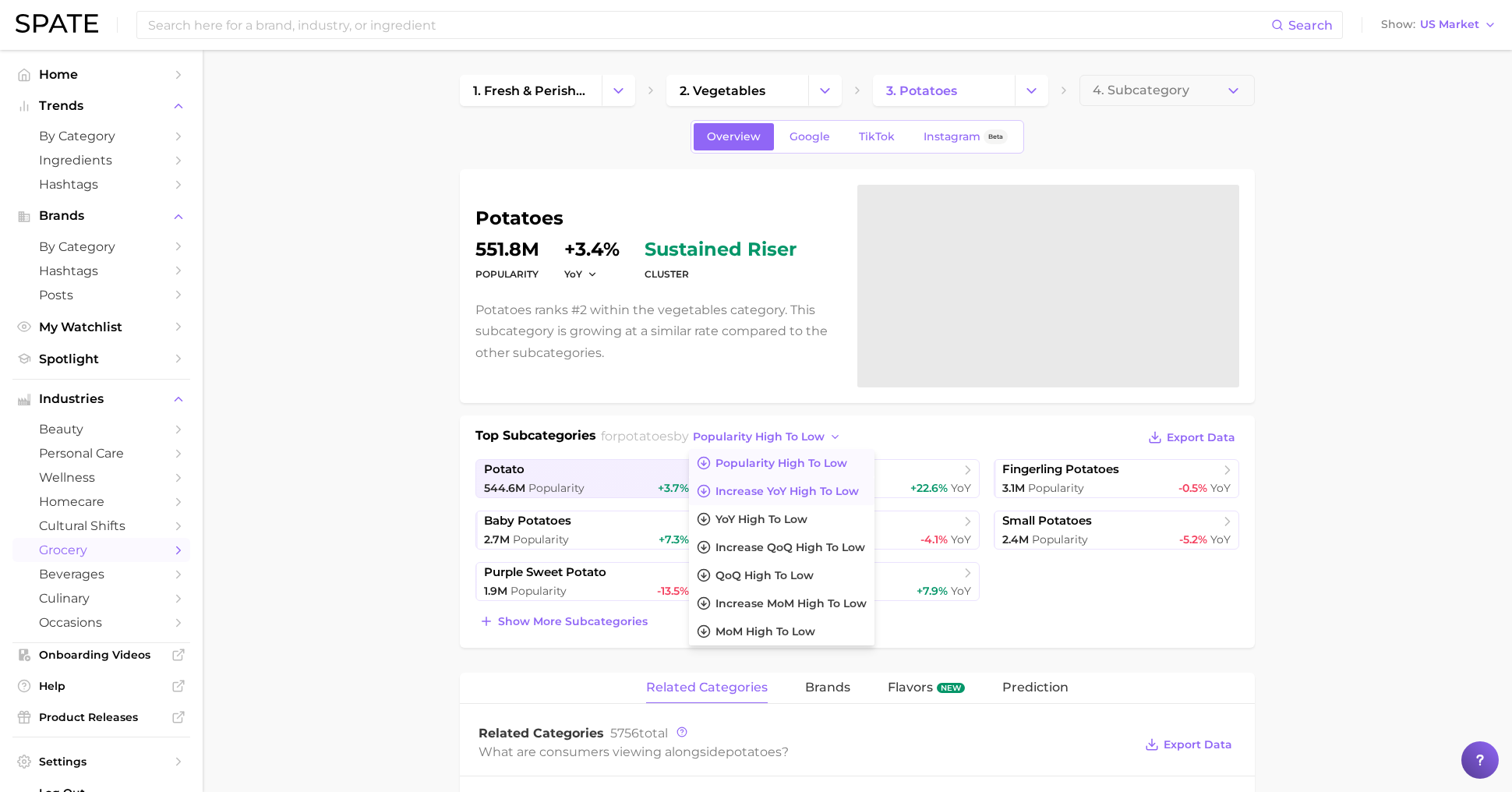
click at [809, 491] on span "Increase YoY high to low" at bounding box center [786, 491] width 143 height 13
